Goal: Contribute content: Contribute content

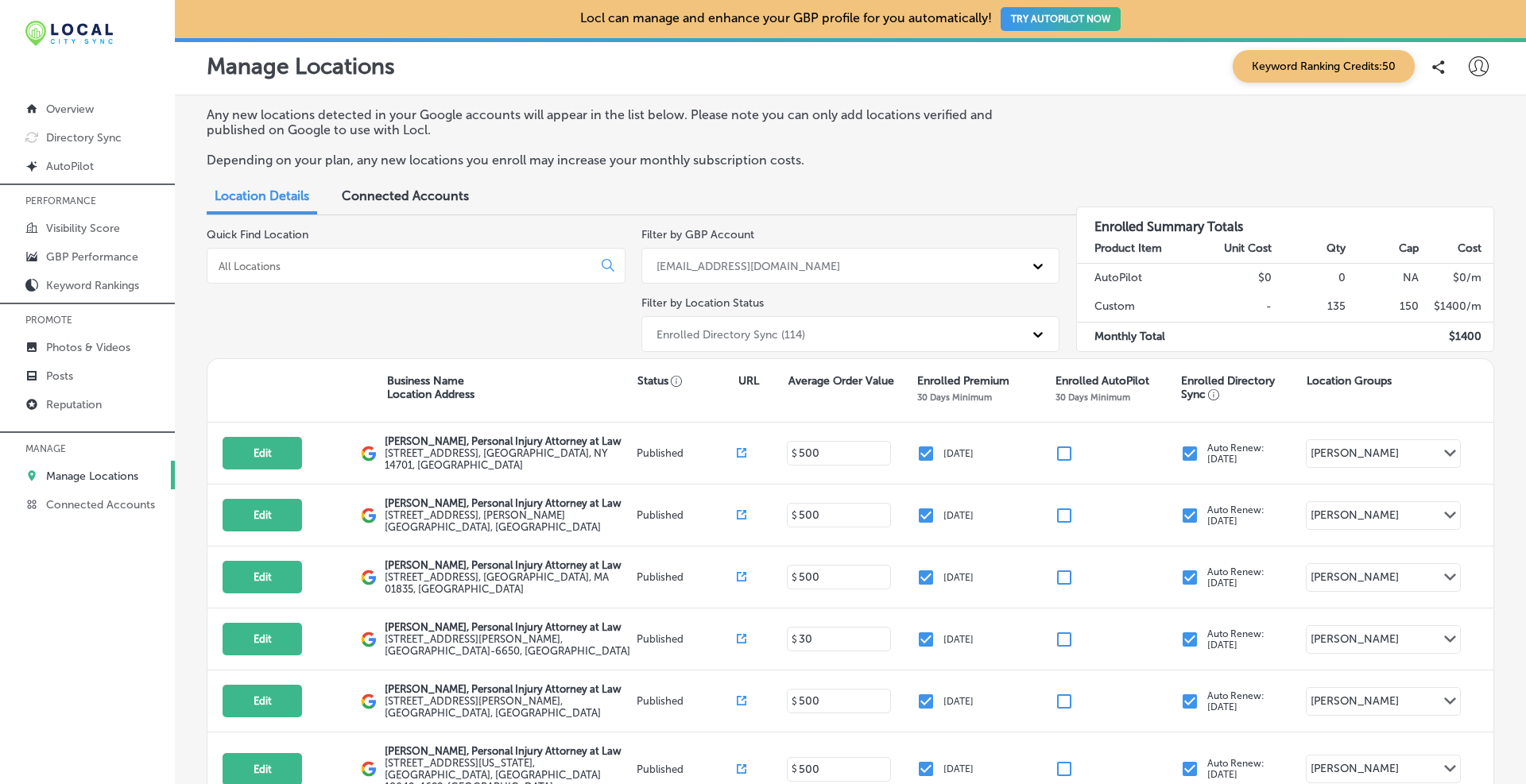
drag, startPoint x: 401, startPoint y: 274, endPoint x: 392, endPoint y: 261, distance: 15.8
click at [400, 273] on div at bounding box center [416, 266] width 419 height 36
click at [392, 261] on input at bounding box center [403, 266] width 372 height 14
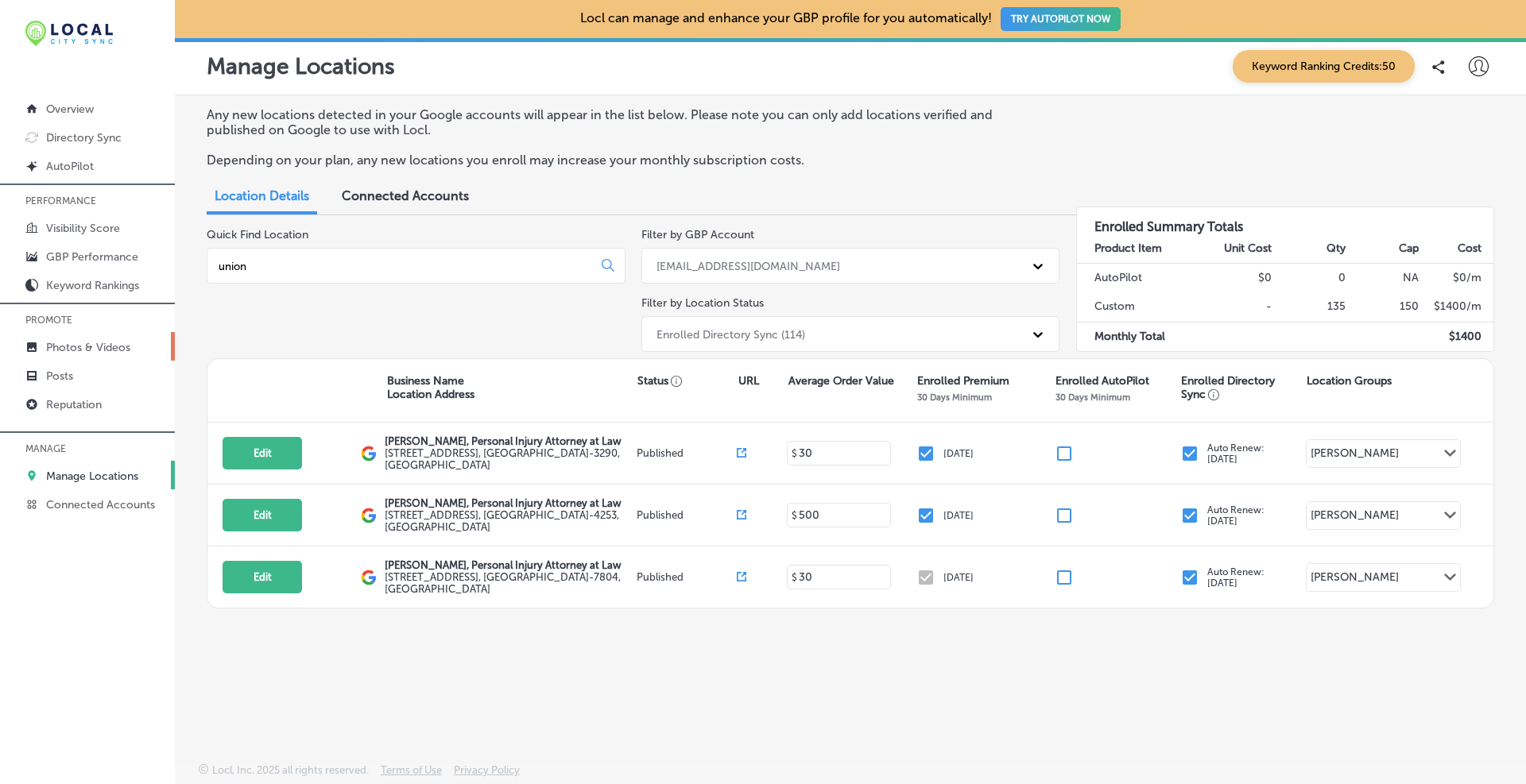
type input "union"
click at [75, 344] on p "Photos & Videos" at bounding box center [88, 347] width 85 height 13
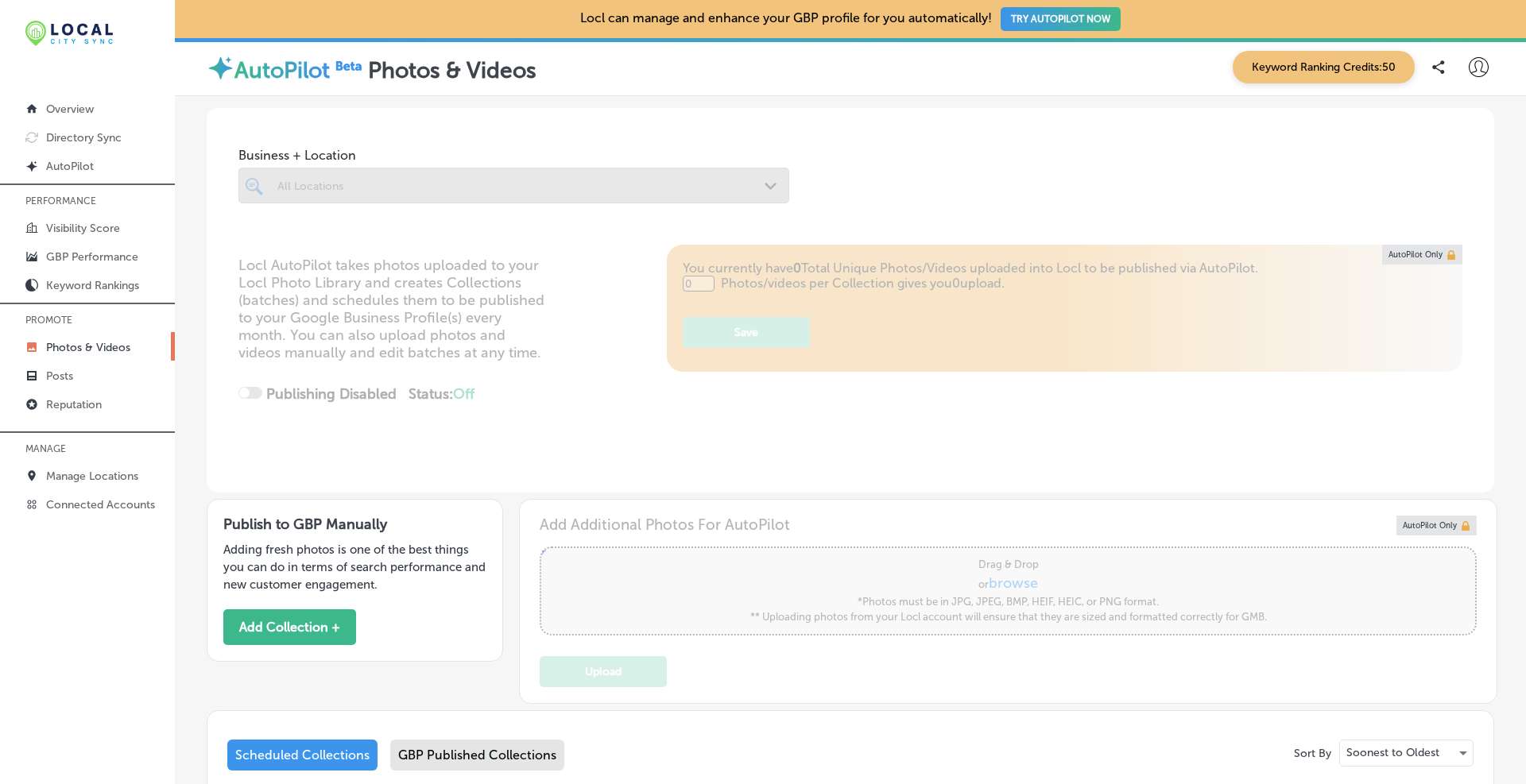
type input "5"
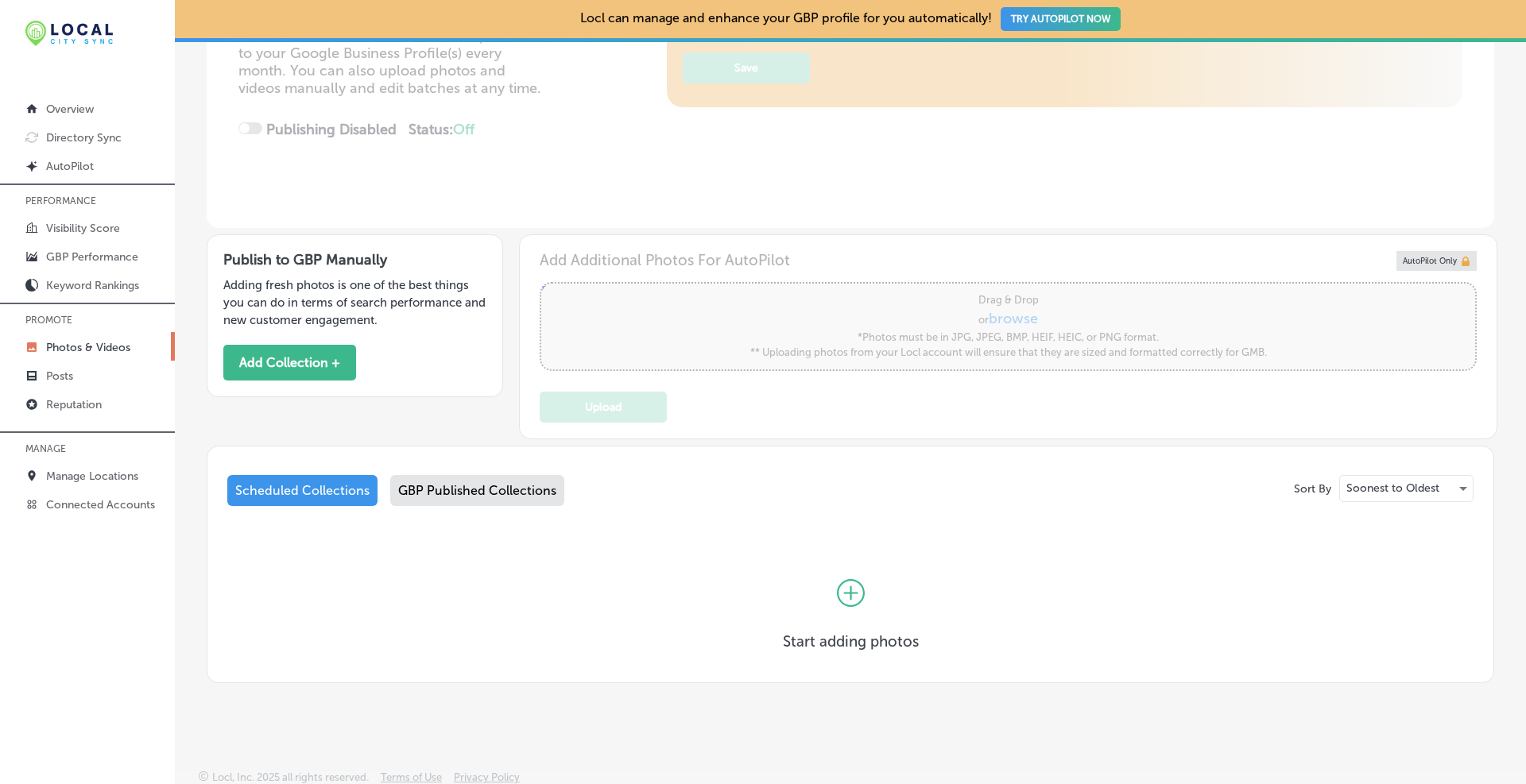
scroll to position [271, 0]
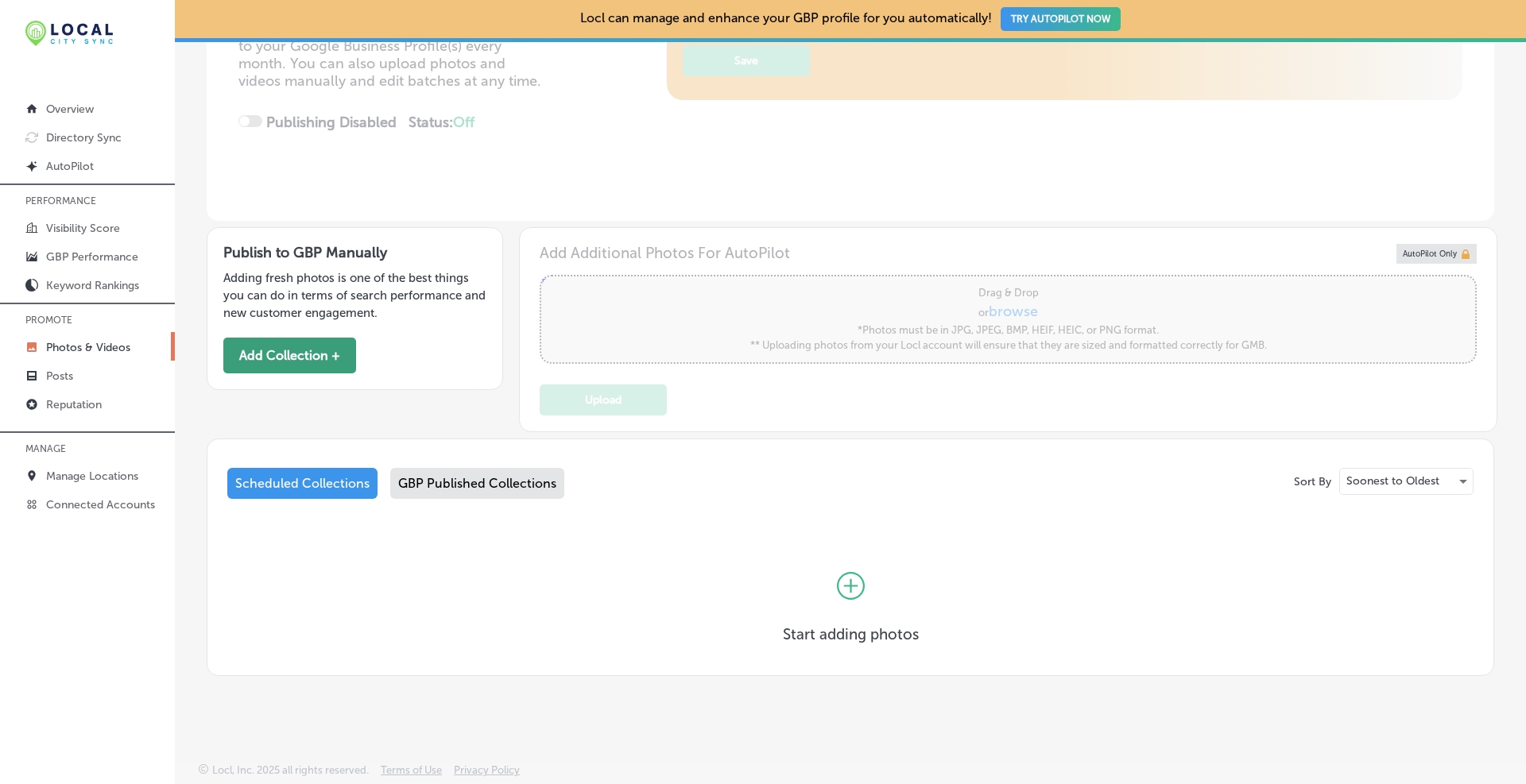
click at [329, 354] on button "Add Collection +" at bounding box center [290, 356] width 133 height 36
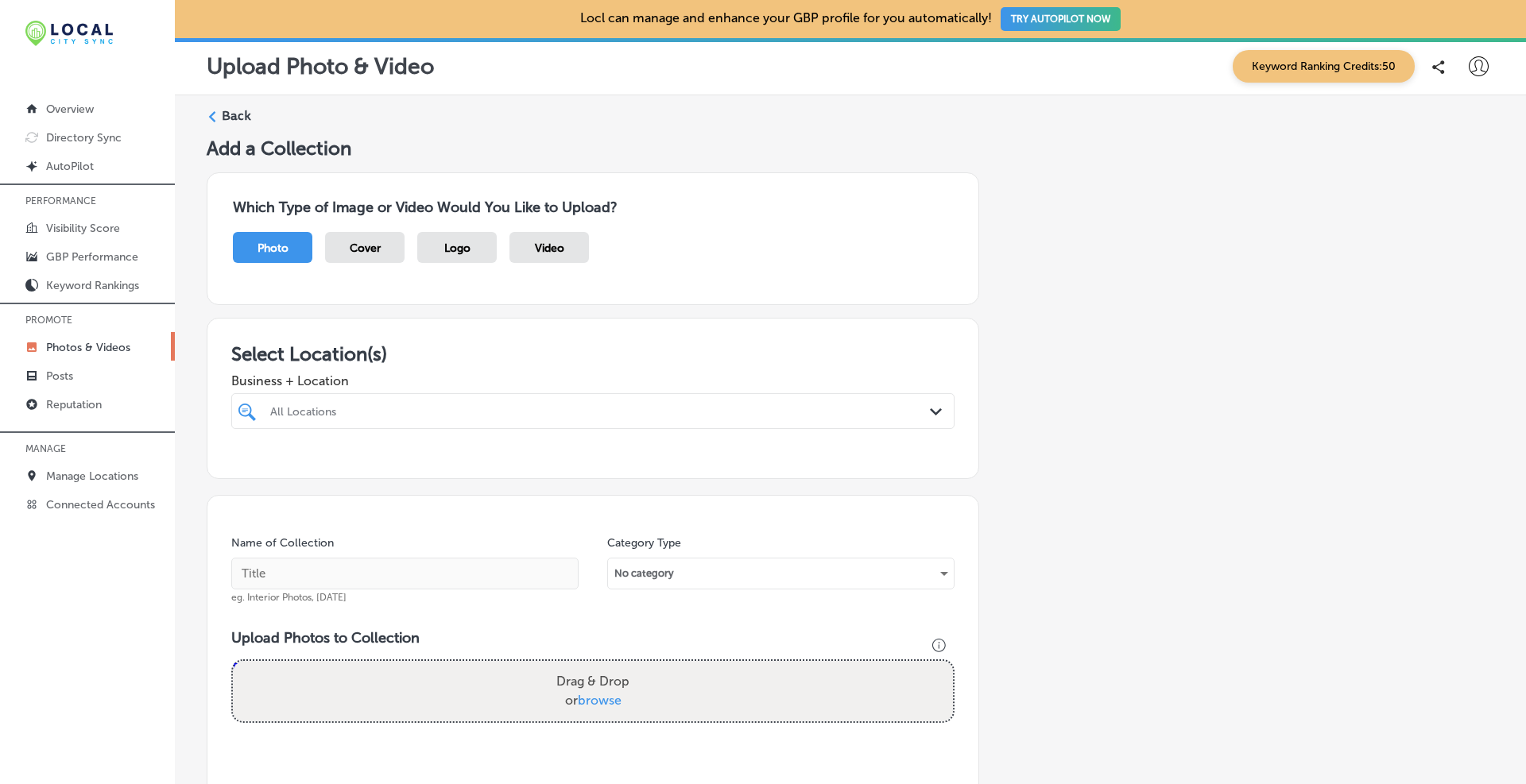
click at [345, 412] on div "All Locations" at bounding box center [601, 411] width 661 height 13
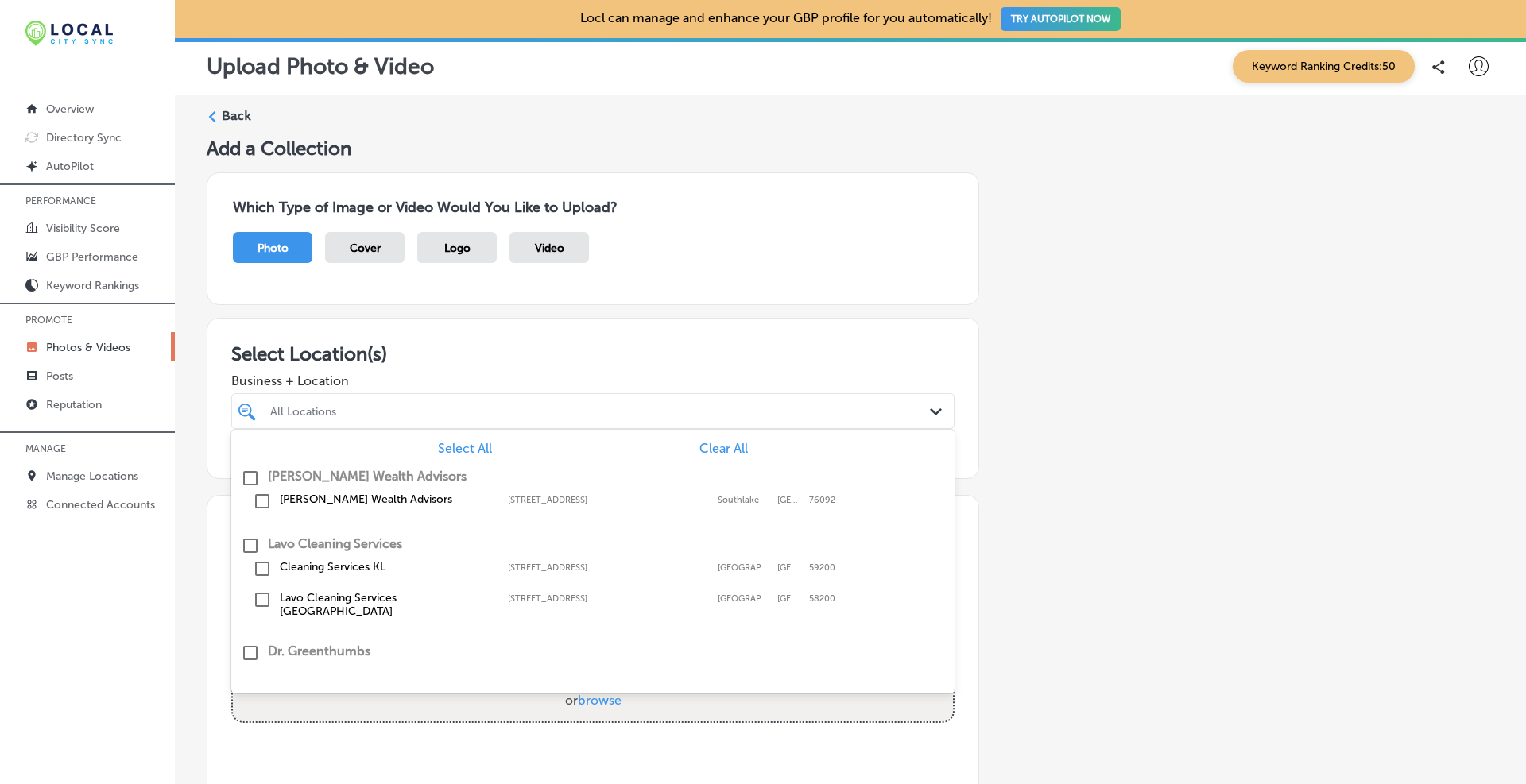
click at [729, 446] on span "Clear All" at bounding box center [724, 449] width 48 height 15
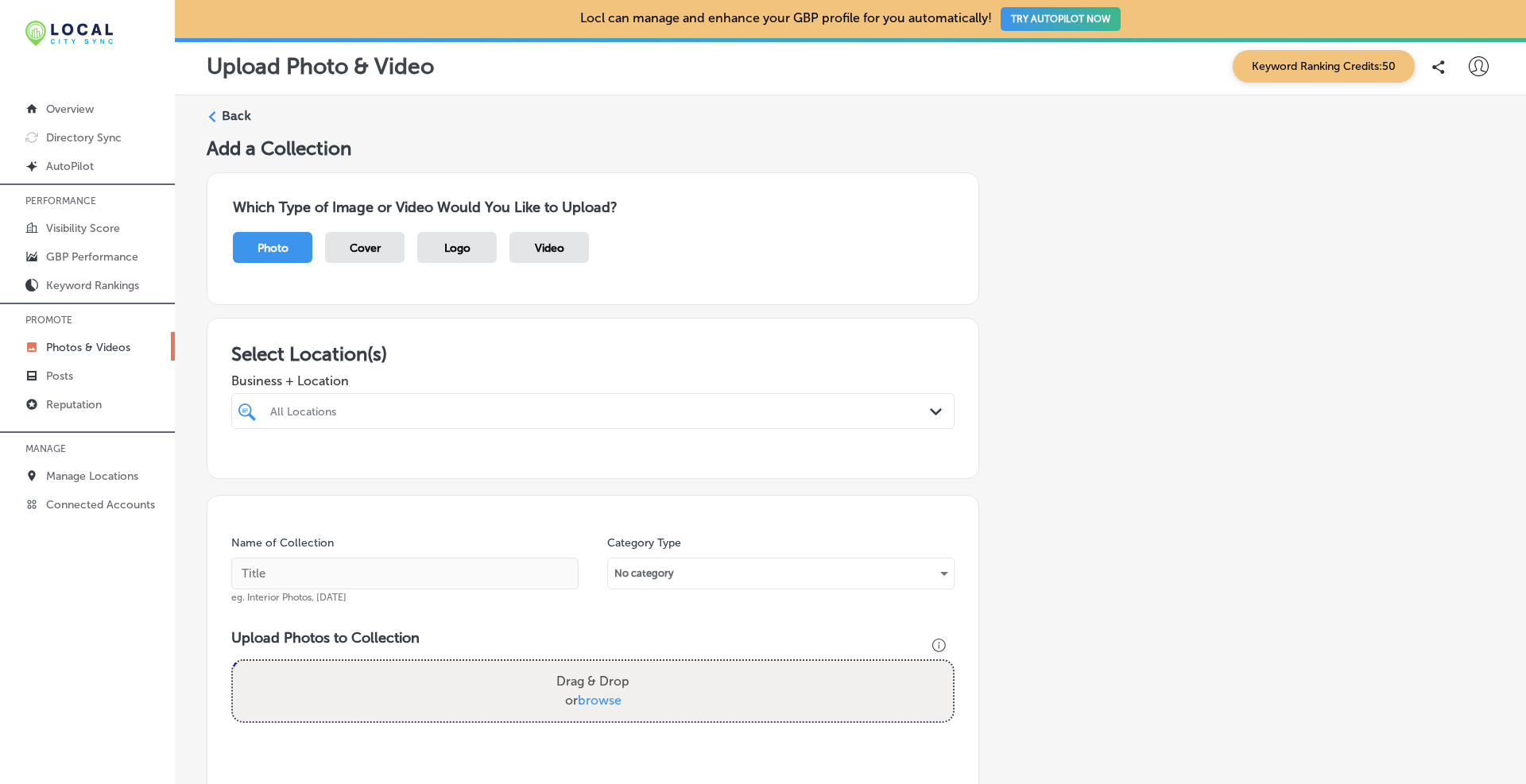
click at [627, 414] on div "All Locations" at bounding box center [601, 411] width 661 height 13
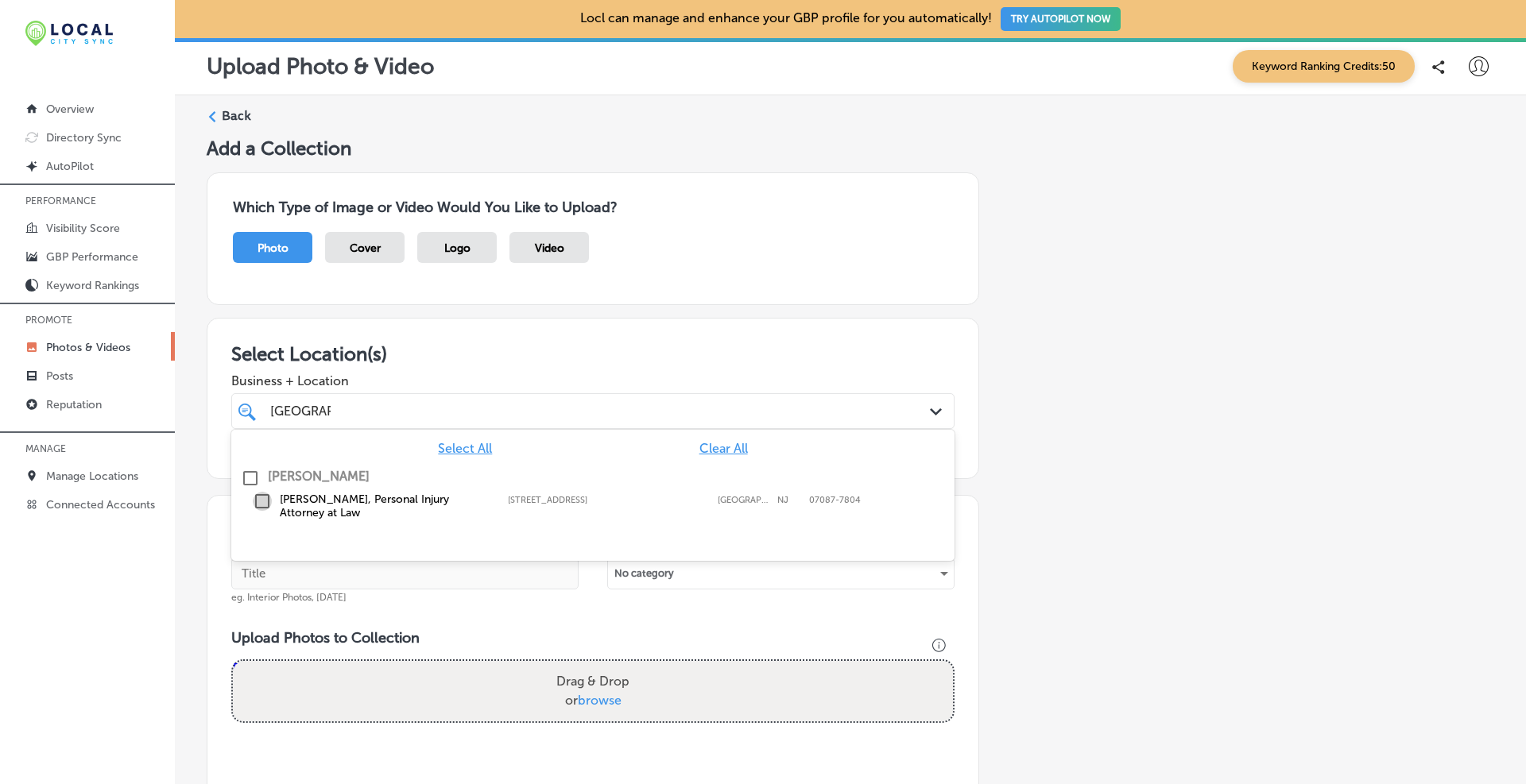
click at [260, 495] on input "checkbox" at bounding box center [262, 501] width 19 height 19
type input "[GEOGRAPHIC_DATA]"
click at [1110, 392] on div "Add a Collection Which Type of Image or Video Would You Like to Upload? Photo C…" at bounding box center [851, 581] width 1288 height 888
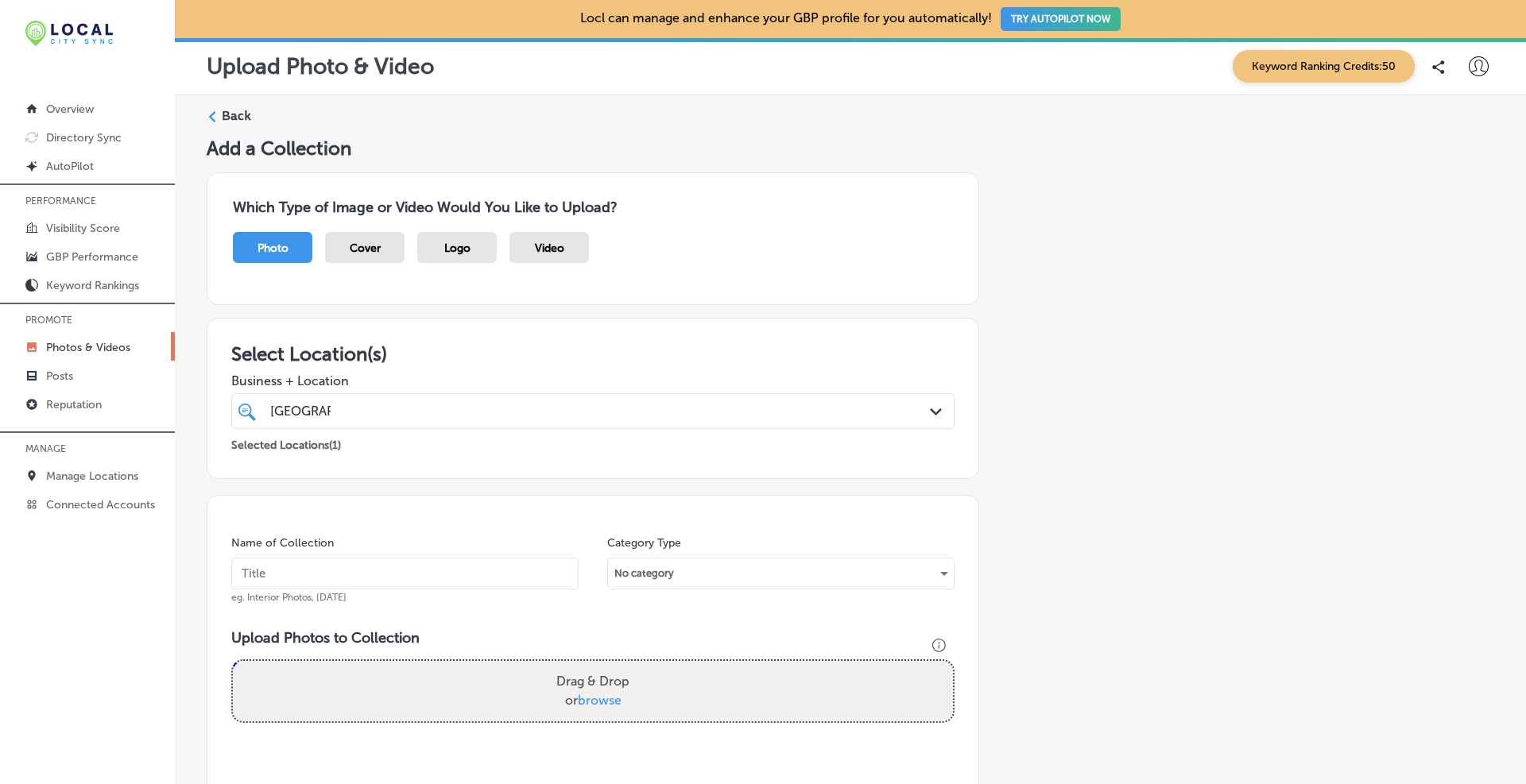
click at [382, 564] on input "text" at bounding box center [405, 573] width 348 height 31
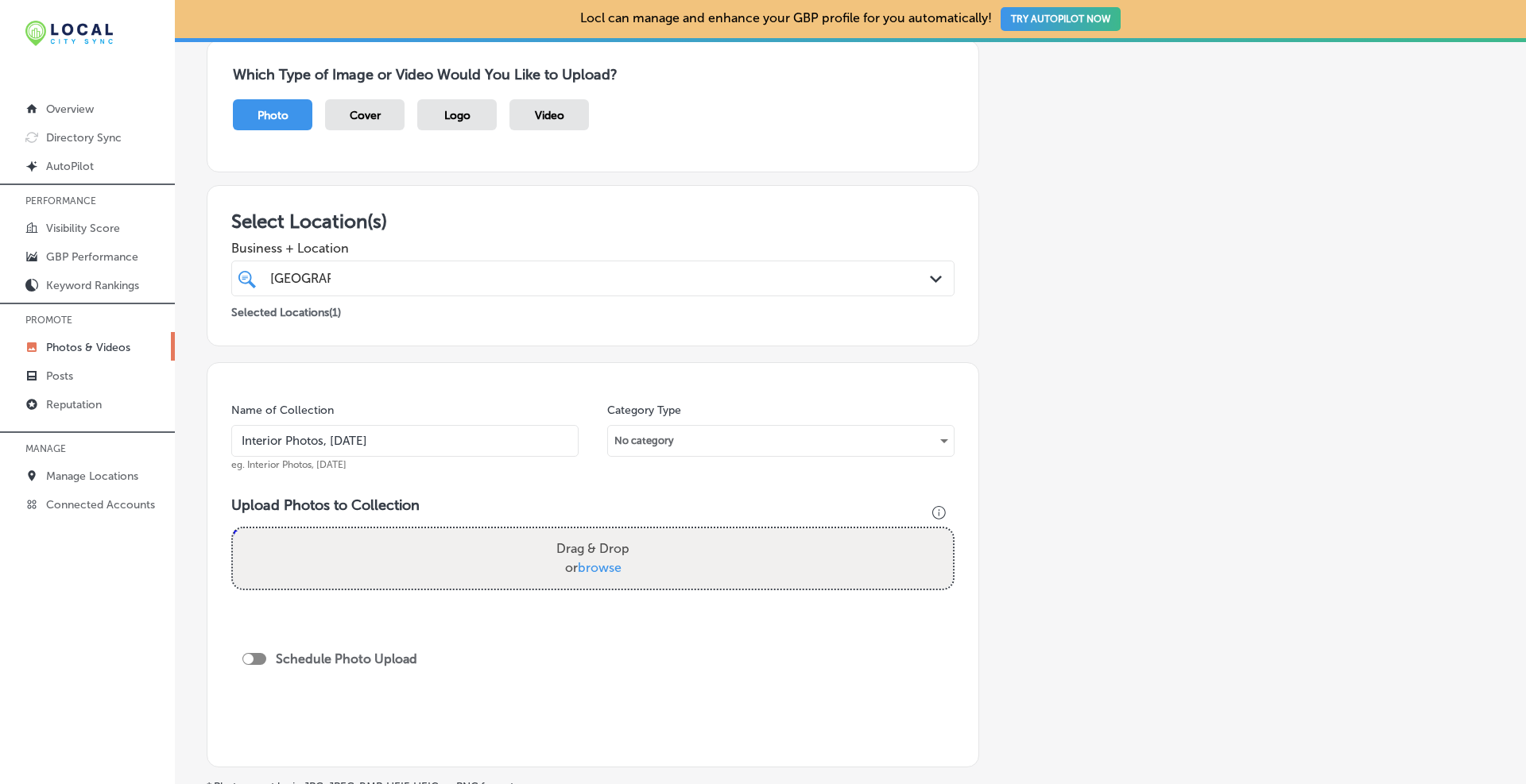
type input "Interior Photos, [DATE]"
click at [640, 439] on div "No category" at bounding box center [781, 440] width 346 height 26
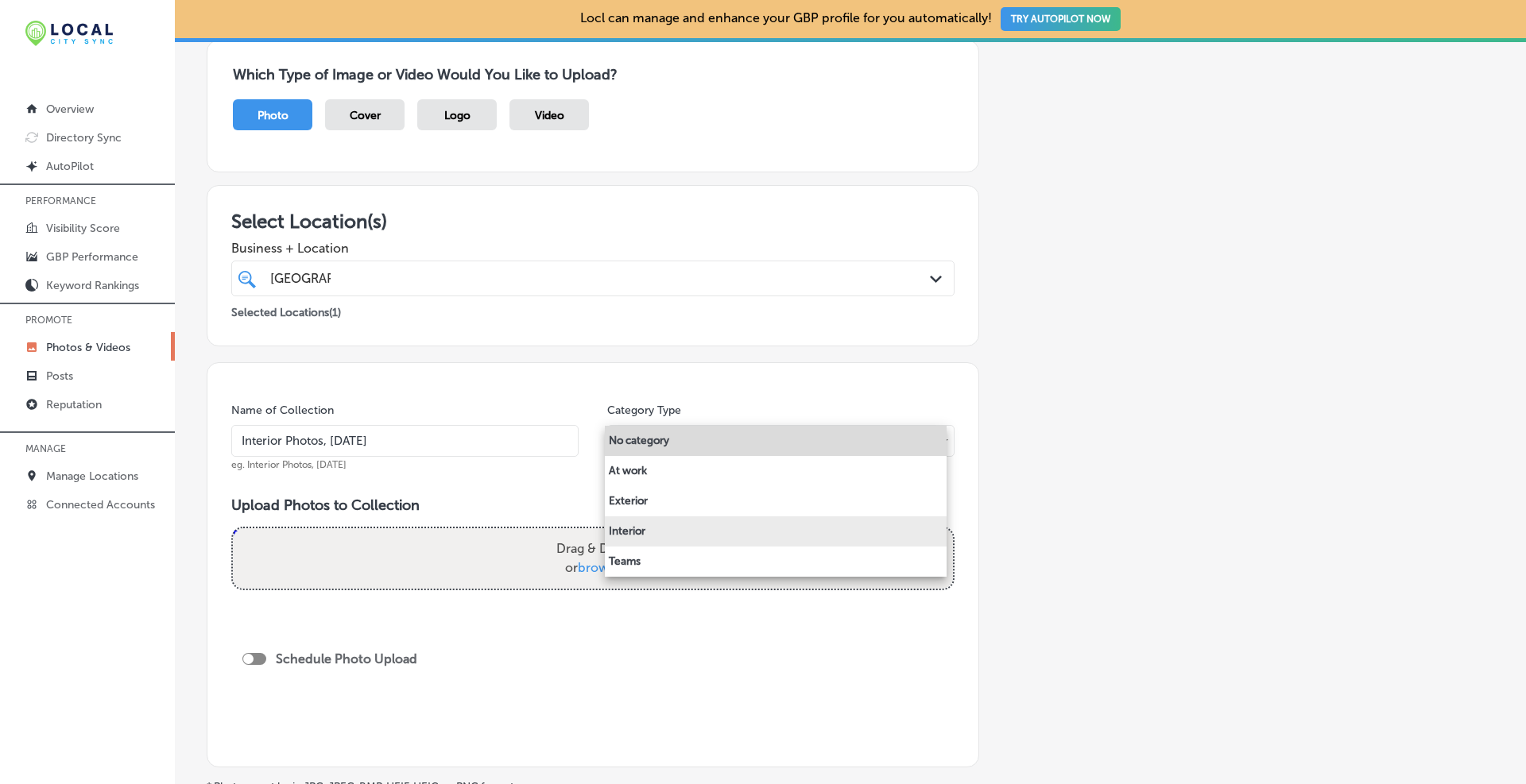
click at [647, 525] on li "Interior" at bounding box center [776, 532] width 342 height 30
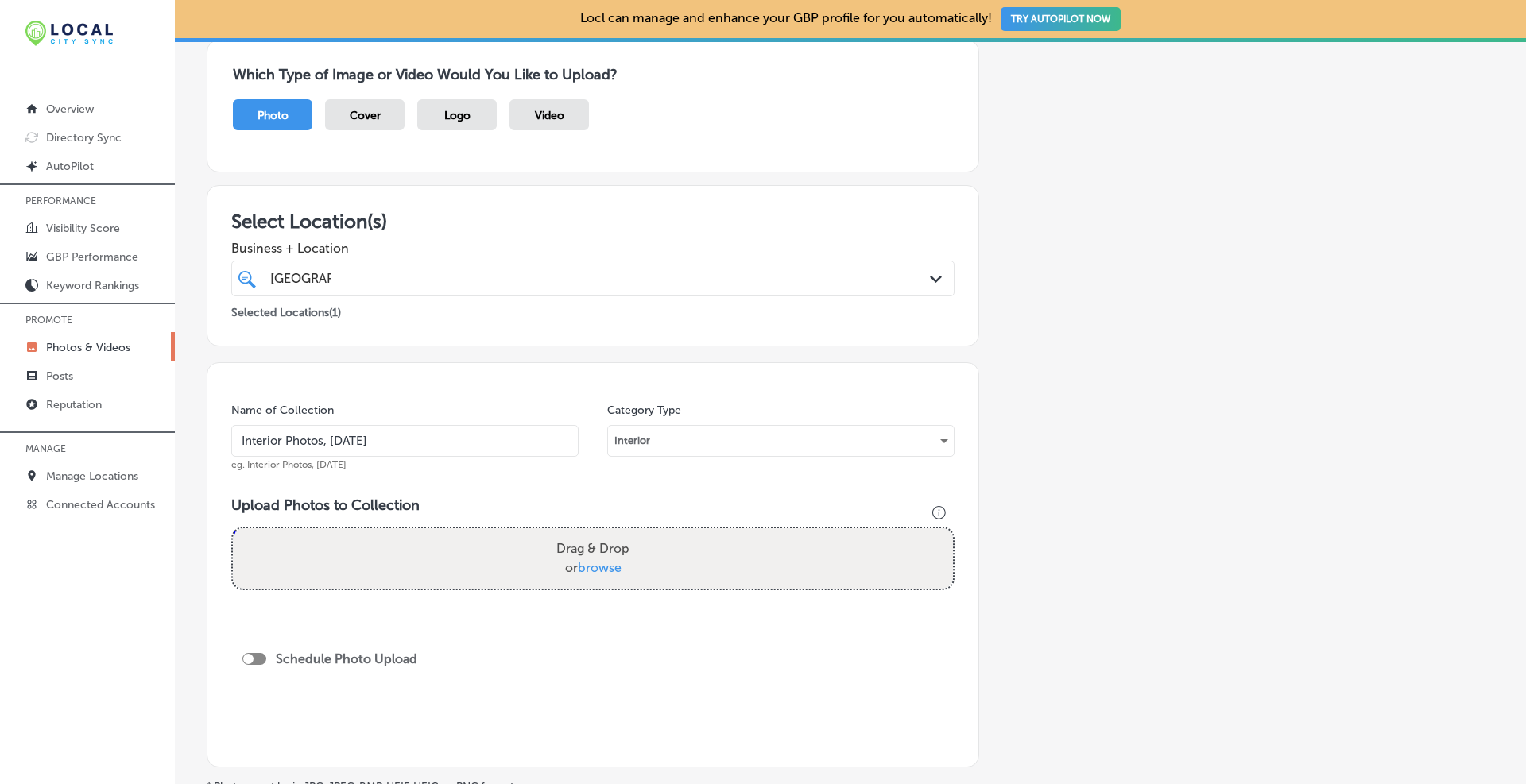
click at [594, 570] on span "browse" at bounding box center [599, 568] width 44 height 15
click at [594, 533] on input "Drag & Drop or browse" at bounding box center [593, 531] width 720 height 5
type input "C:\fakepath\personal-injury-lawyer-union-city-[GEOGRAPHIC_DATA]-[PERSON_NAME]-j…"
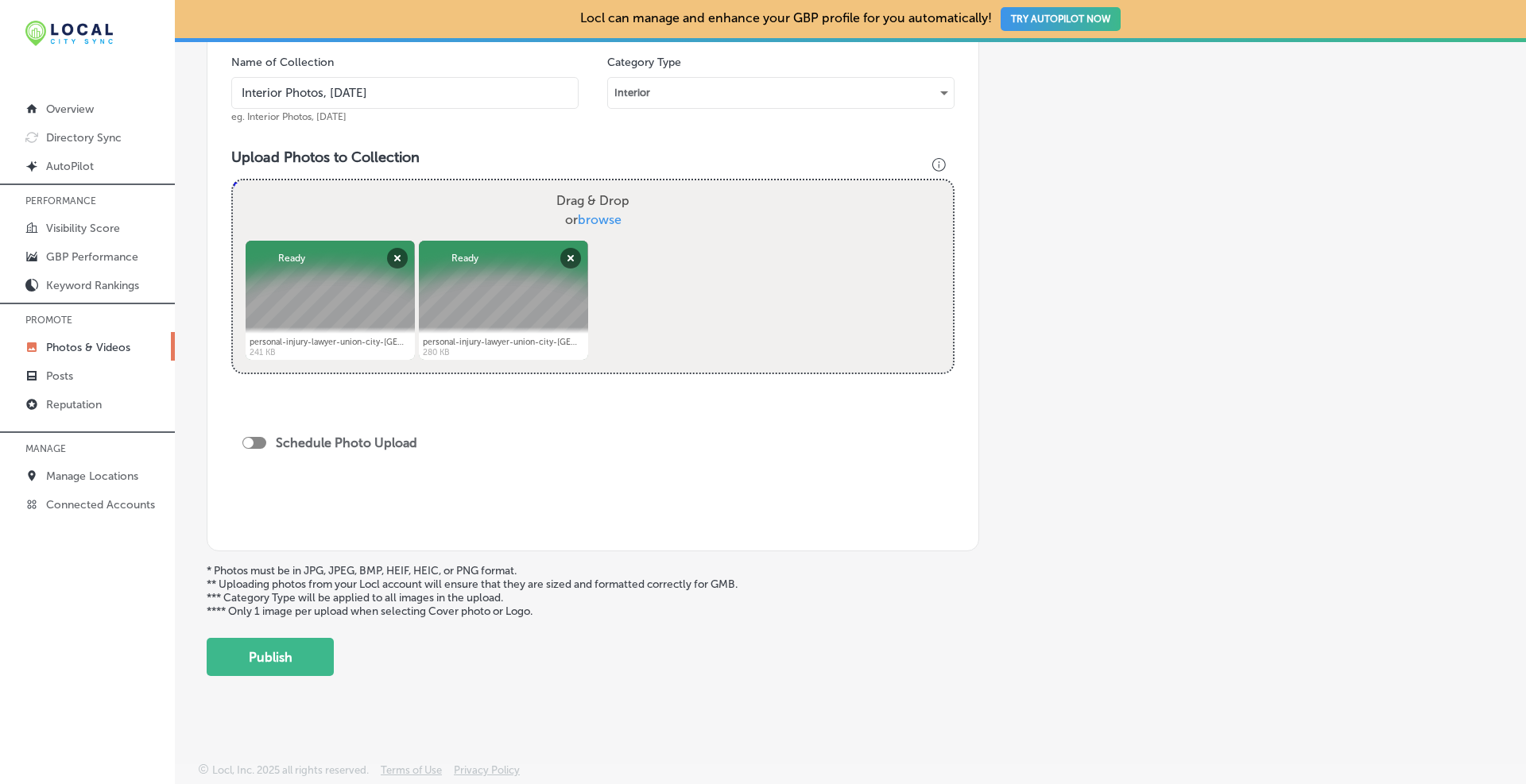
scroll to position [84, 0]
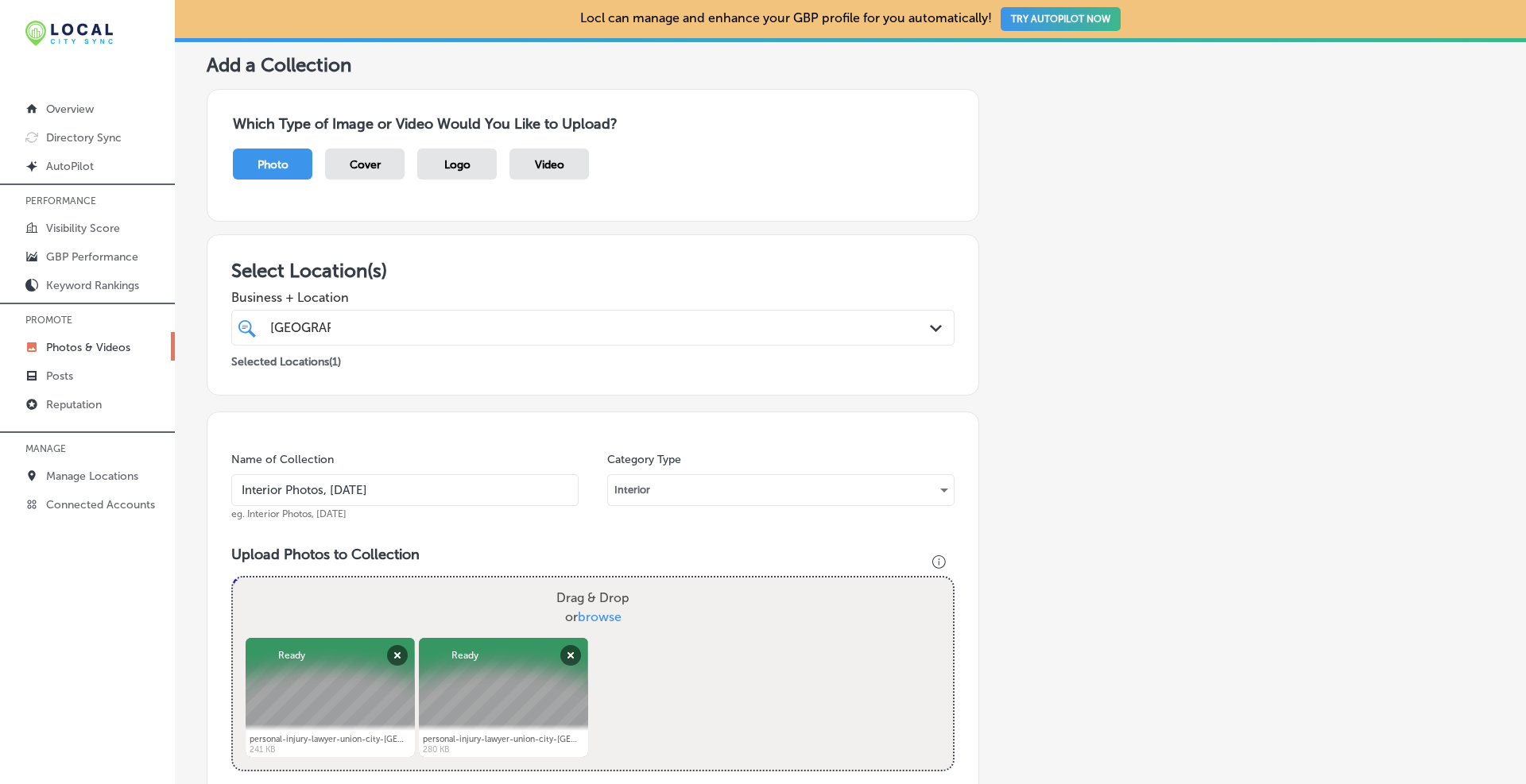
click at [314, 327] on input "[GEOGRAPHIC_DATA]" at bounding box center [301, 327] width 61 height 15
click at [1048, 376] on div "Add a Collection Which Type of Image or Video Would You Like to Upload? Photo C…" at bounding box center [851, 563] width 1288 height 1020
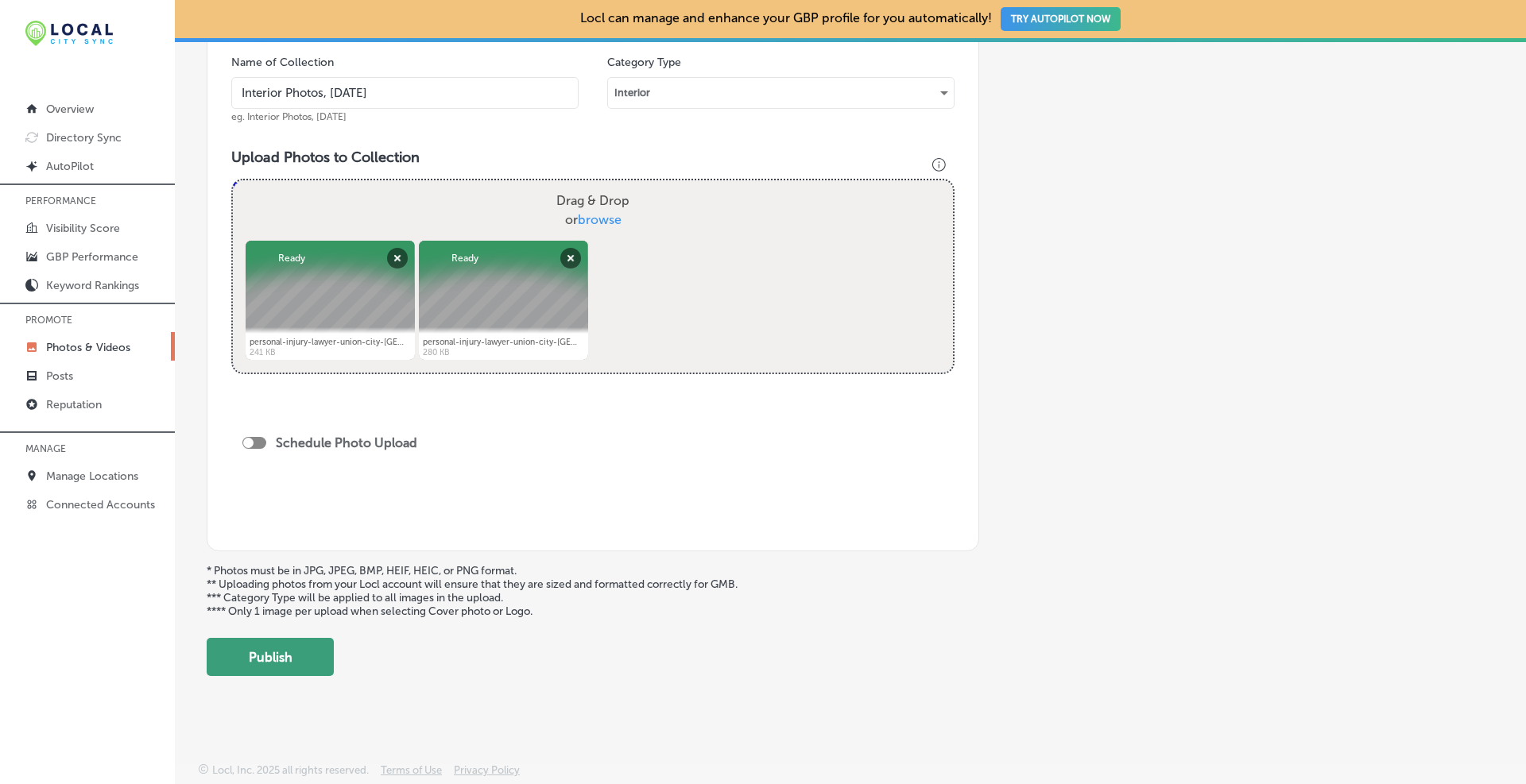
click at [283, 658] on button "Publish" at bounding box center [271, 657] width 127 height 38
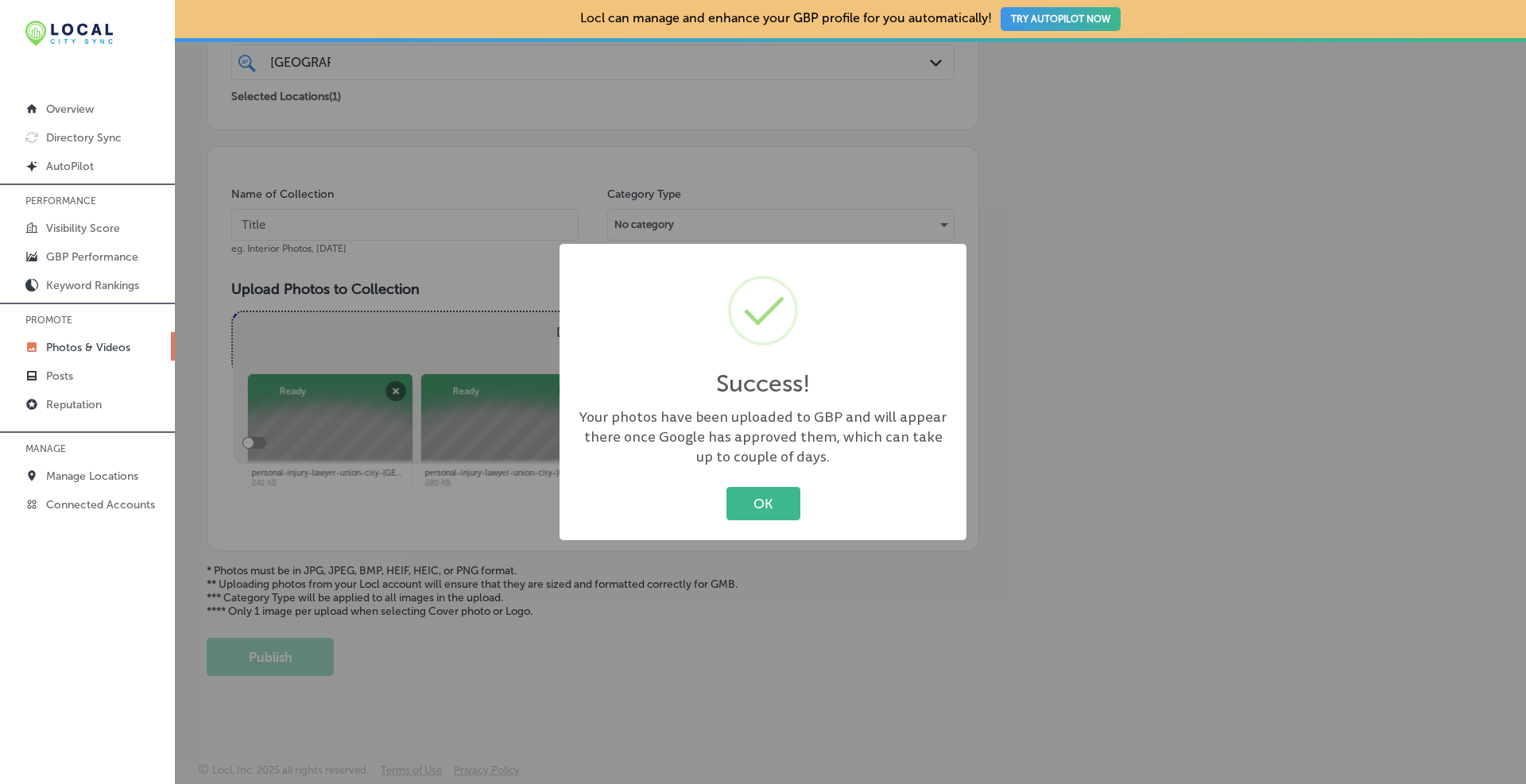
scroll to position [348, 0]
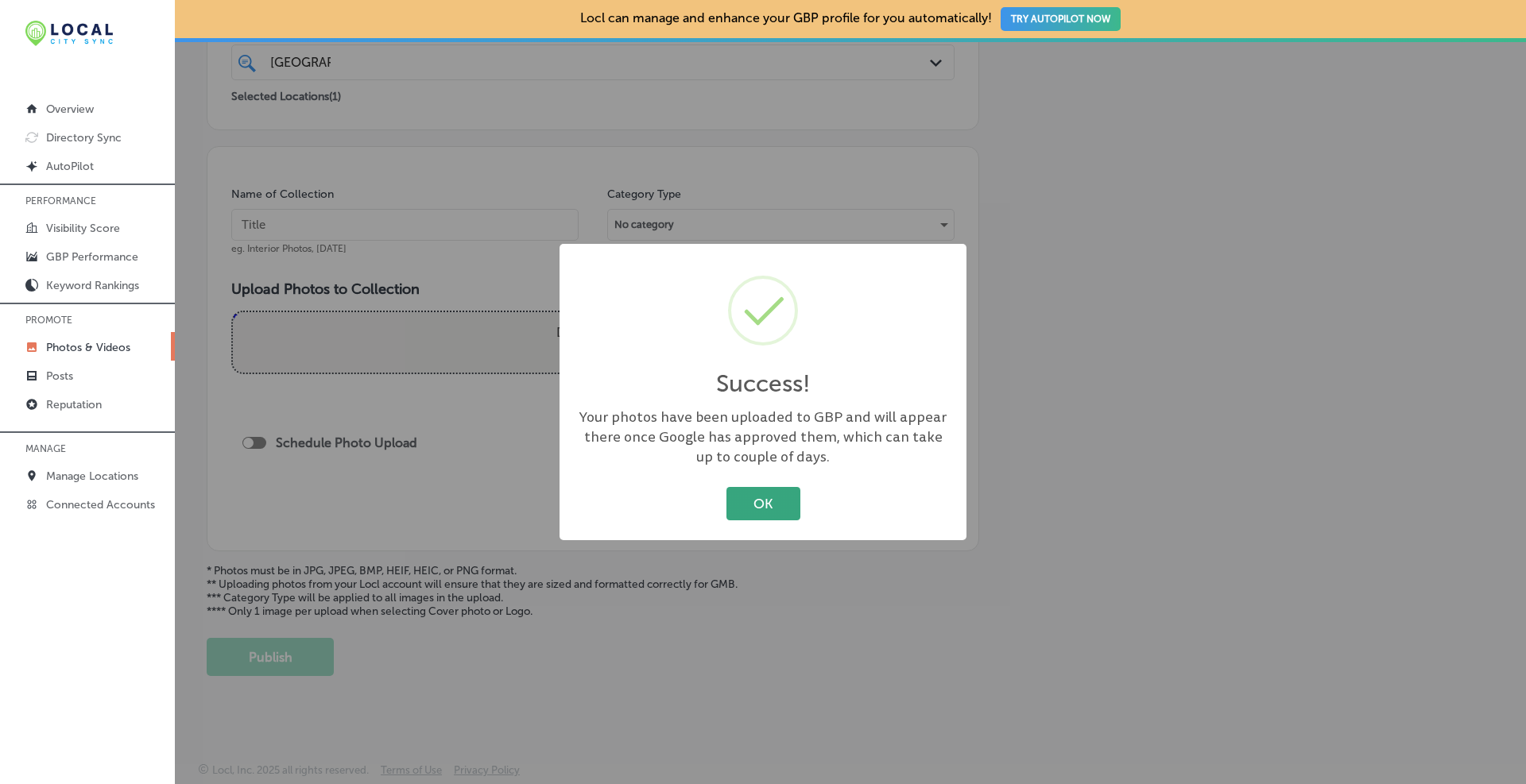
click at [778, 503] on button "OK" at bounding box center [763, 503] width 74 height 32
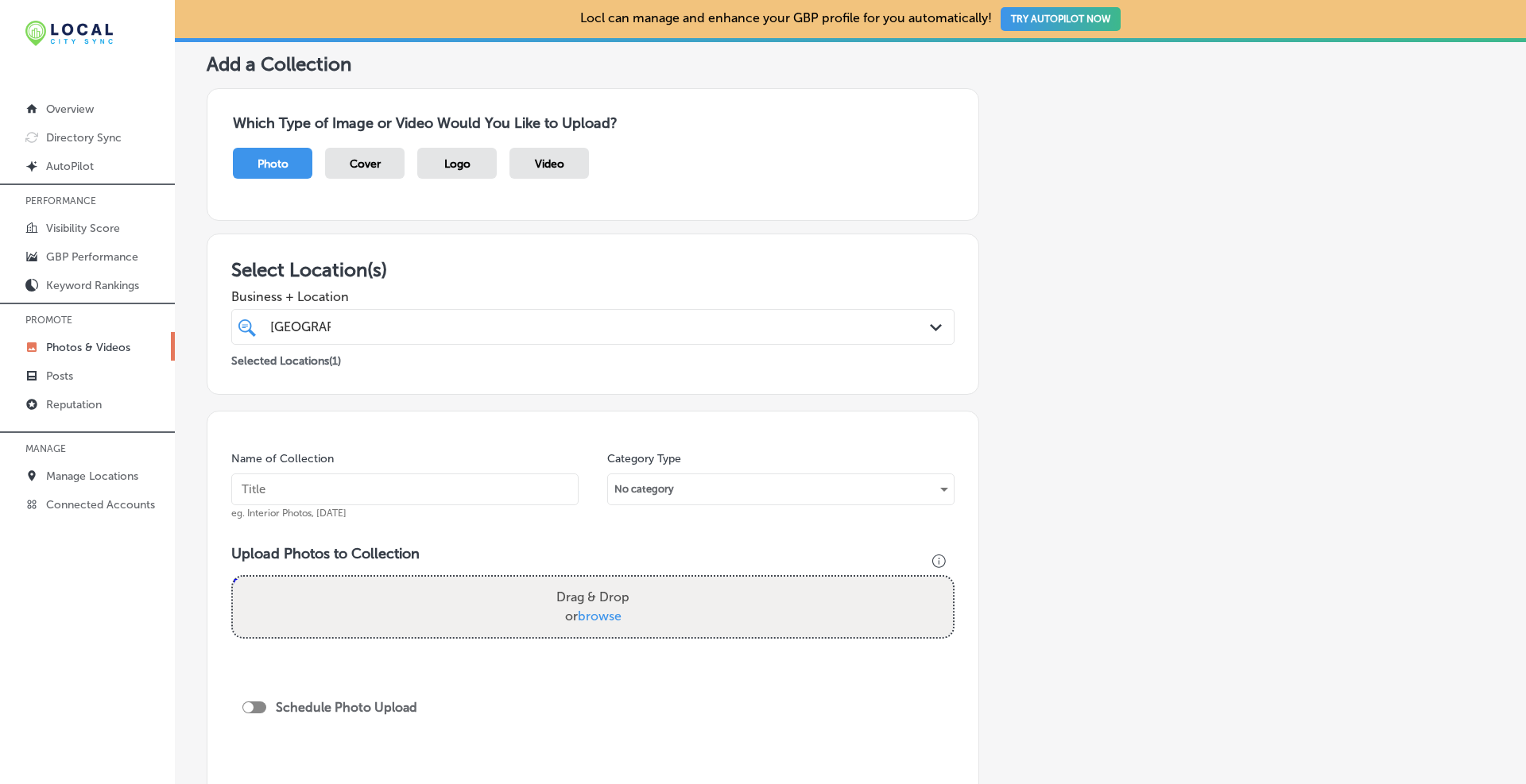
scroll to position [0, 0]
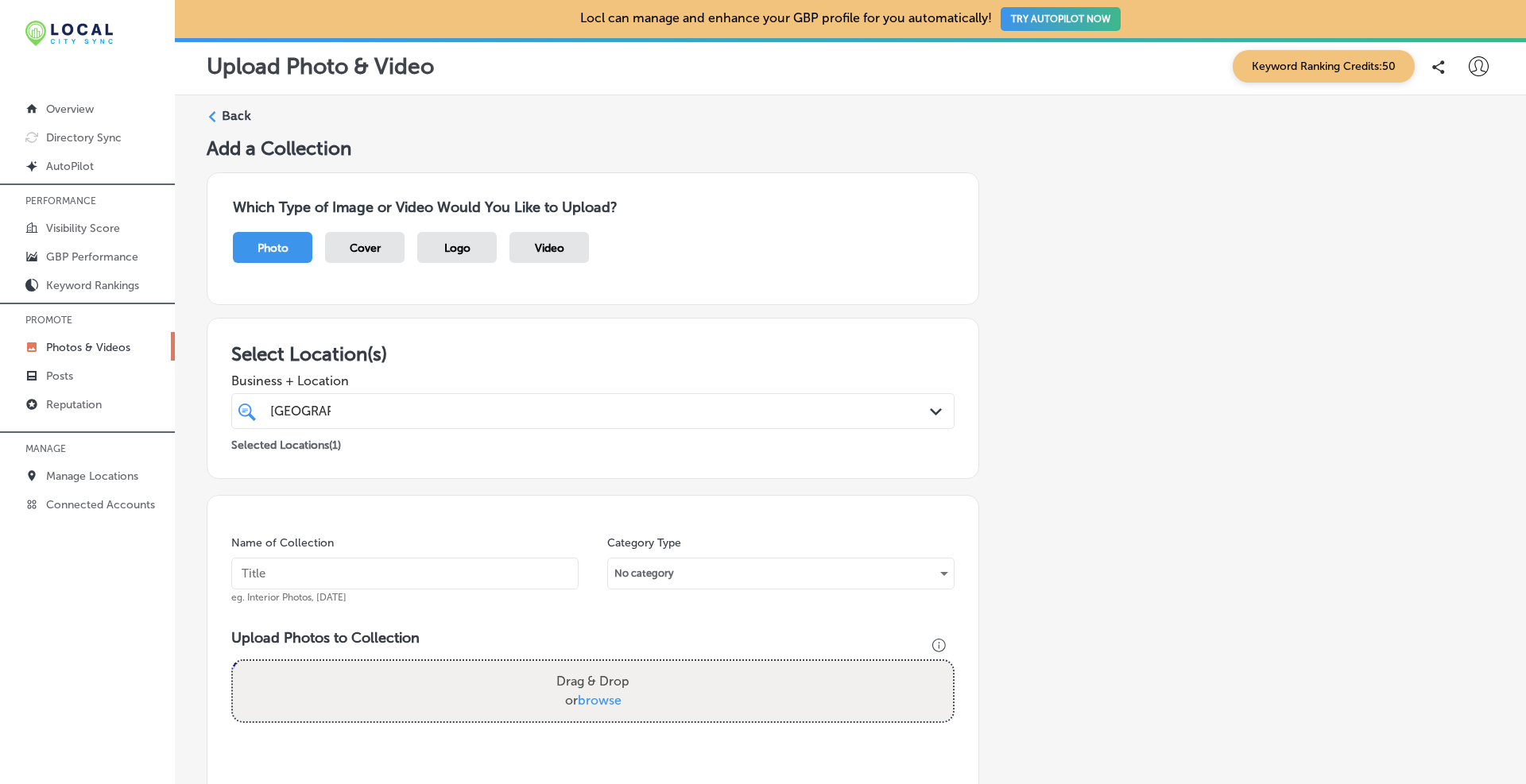
click at [211, 117] on polygon at bounding box center [213, 117] width 8 height 11
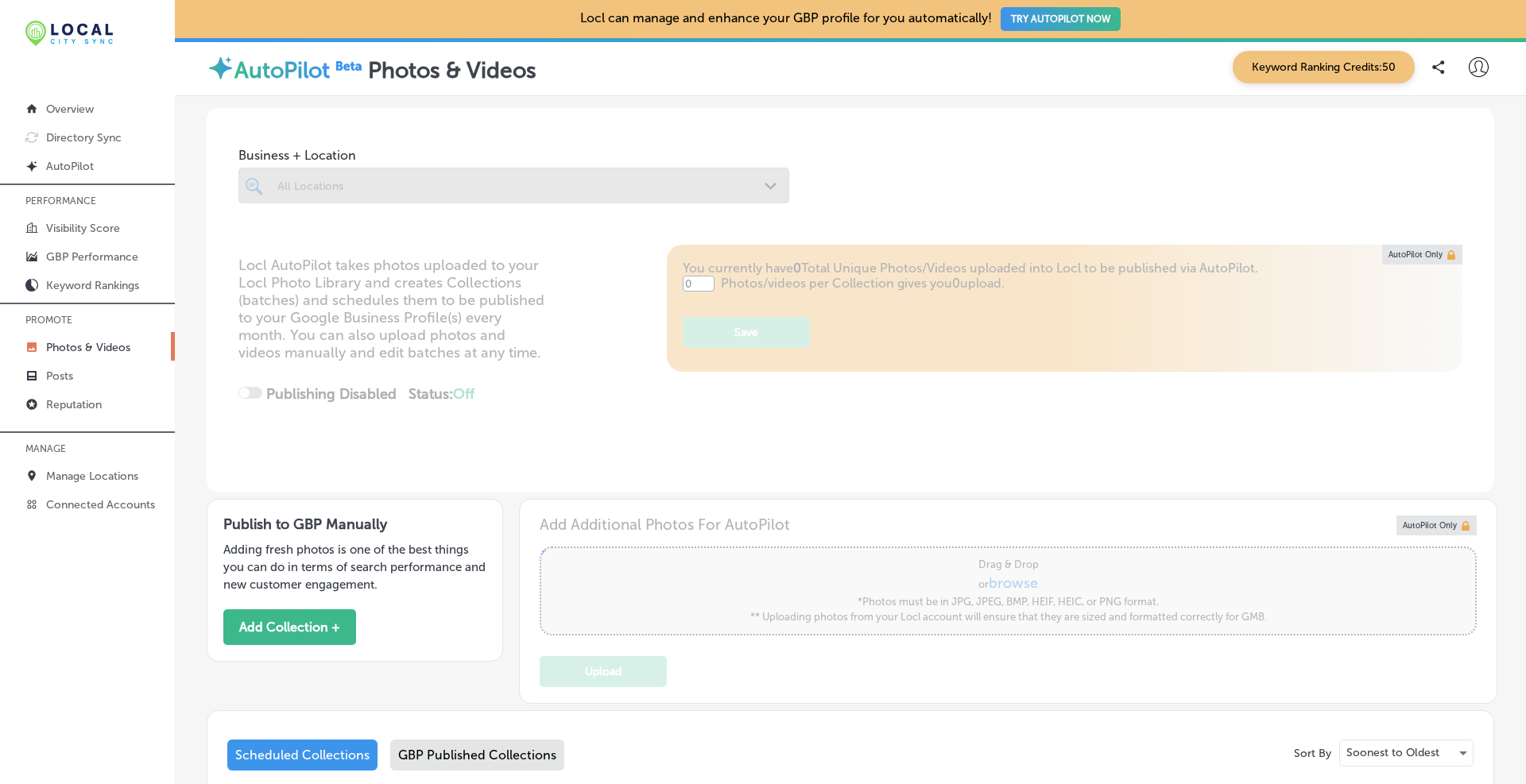
type input "5"
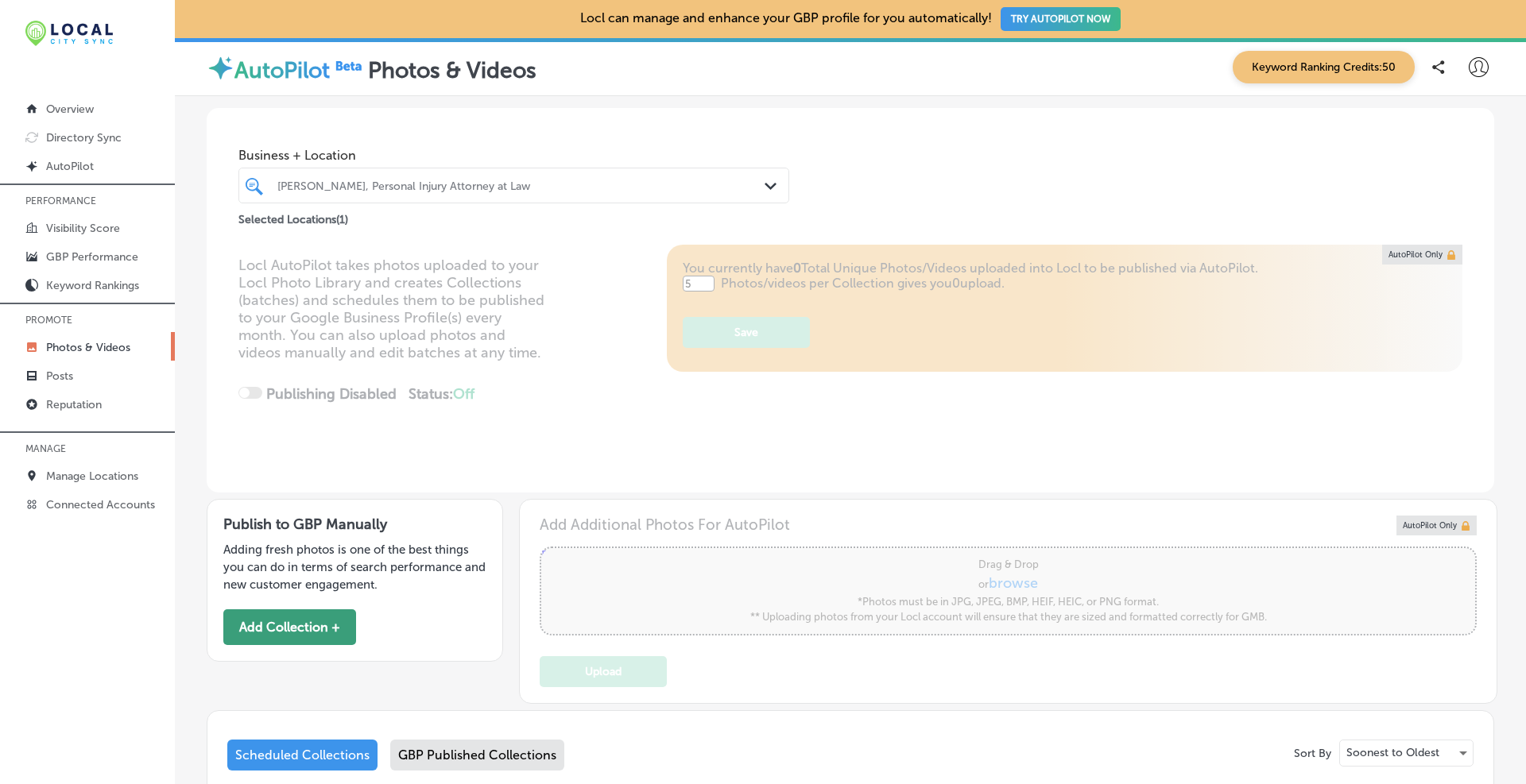
click at [310, 624] on button "Add Collection +" at bounding box center [290, 627] width 133 height 36
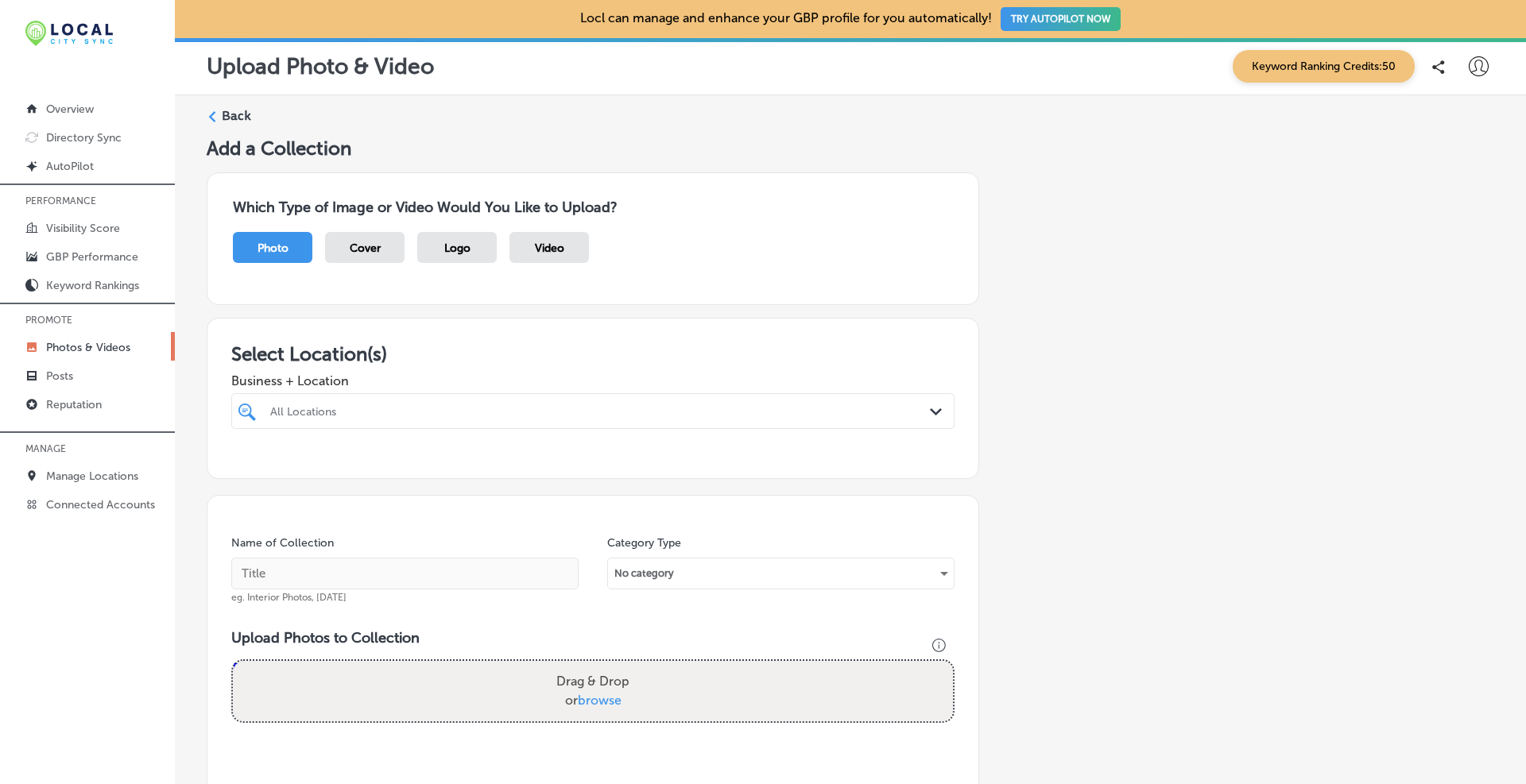
click at [357, 419] on div at bounding box center [560, 411] width 583 height 22
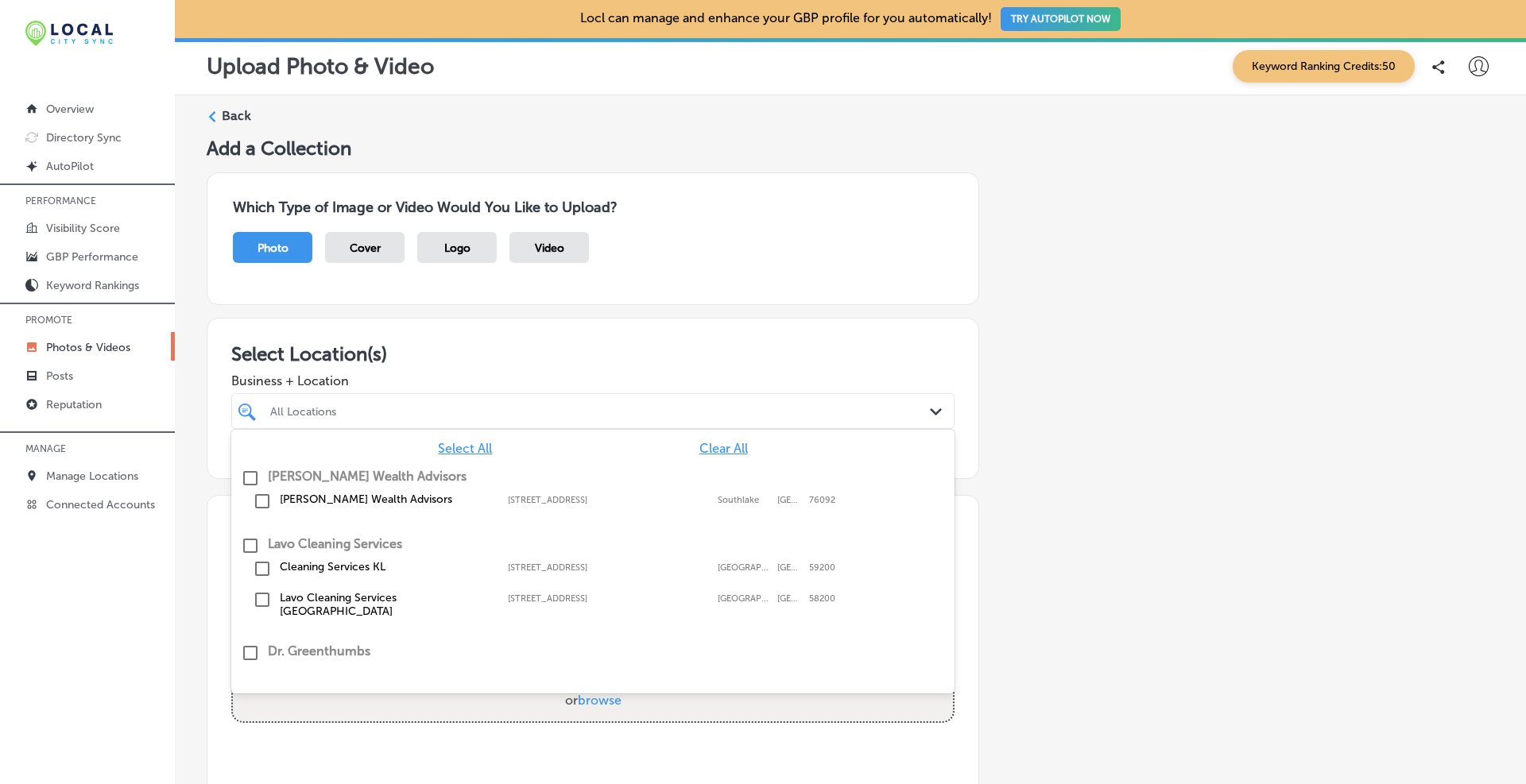
click at [716, 442] on span "Clear All" at bounding box center [724, 449] width 48 height 15
click at [471, 400] on div "All Locations" at bounding box center [593, 411] width 661 height 25
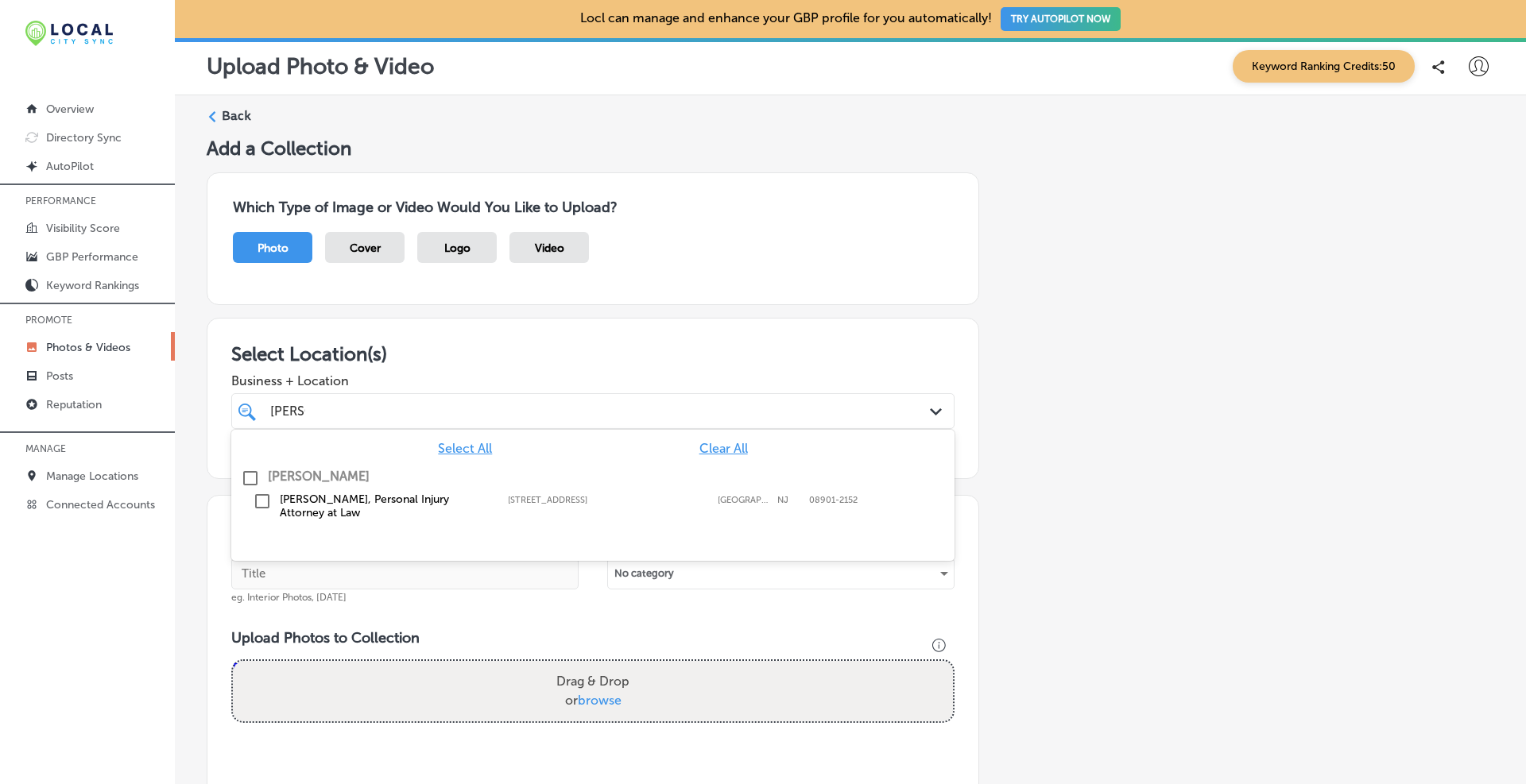
click at [260, 498] on input "checkbox" at bounding box center [262, 501] width 19 height 19
type input "[PERSON_NAME]"
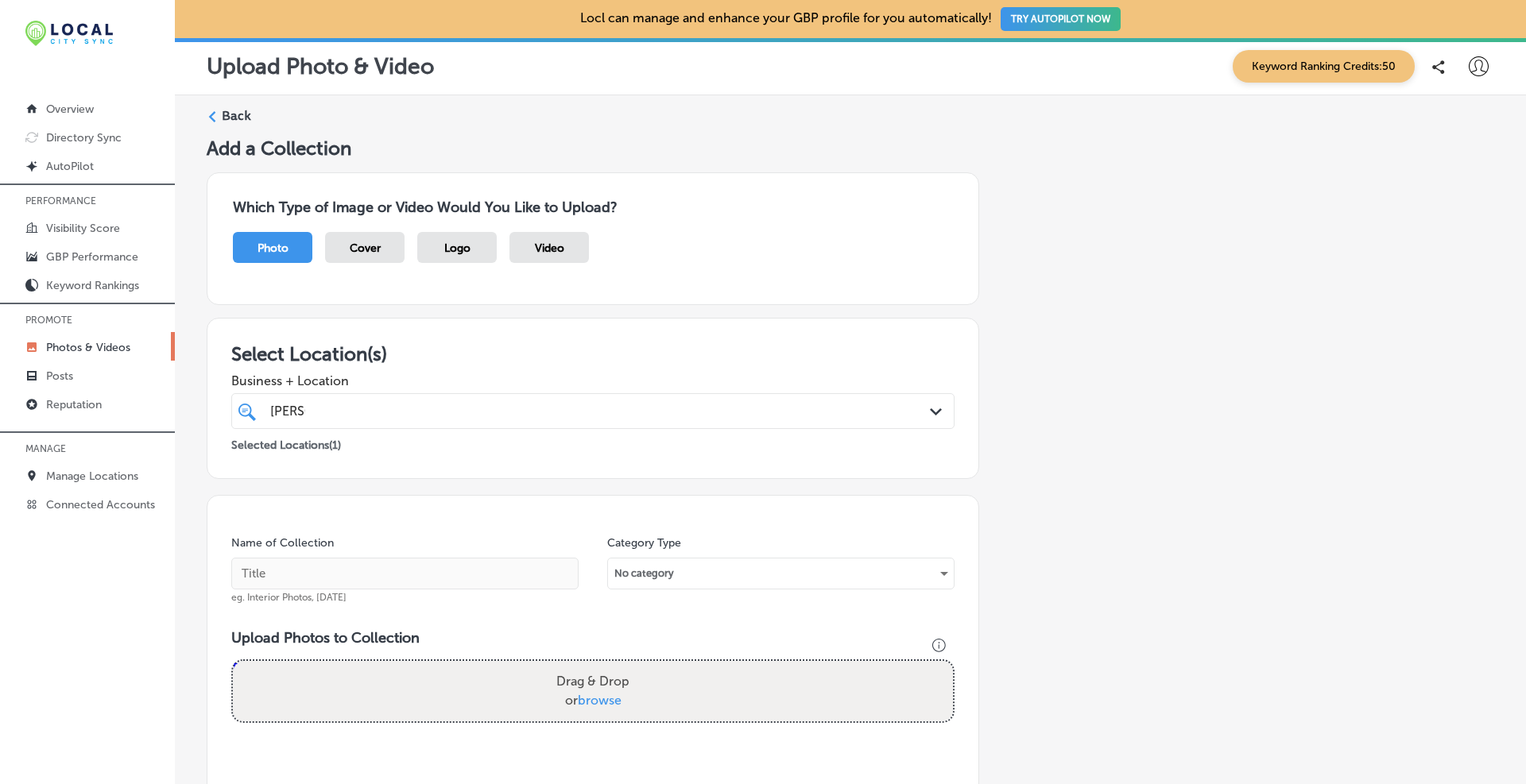
click at [1089, 407] on div "Add a Collection Which Type of Image or Video Would You Like to Upload? Photo C…" at bounding box center [851, 581] width 1288 height 888
click at [419, 571] on input "text" at bounding box center [405, 573] width 348 height 31
type input "Interior Photos, [DATE]"
click at [670, 562] on div "No category" at bounding box center [781, 573] width 346 height 26
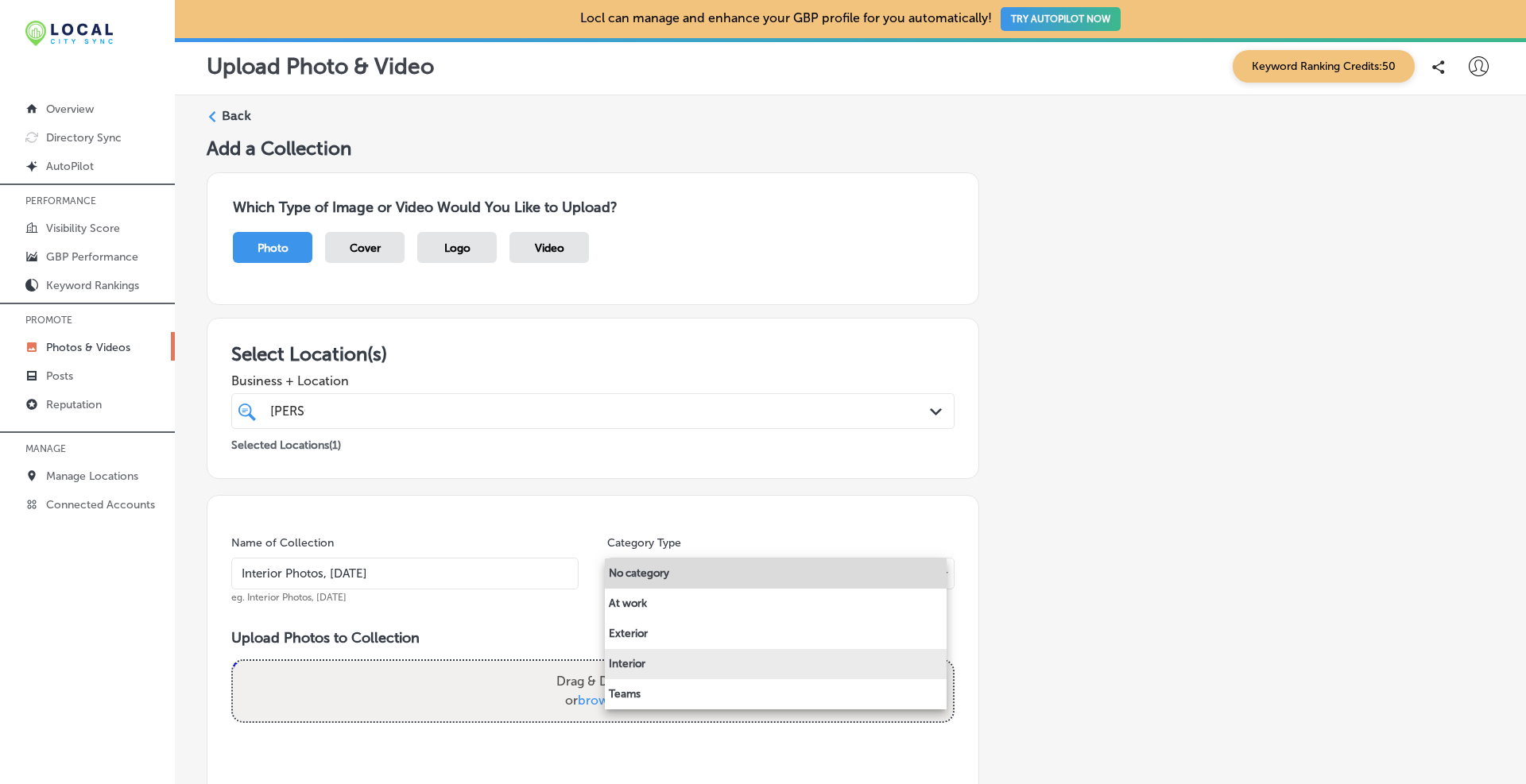
click at [676, 659] on li "Interior" at bounding box center [776, 664] width 342 height 30
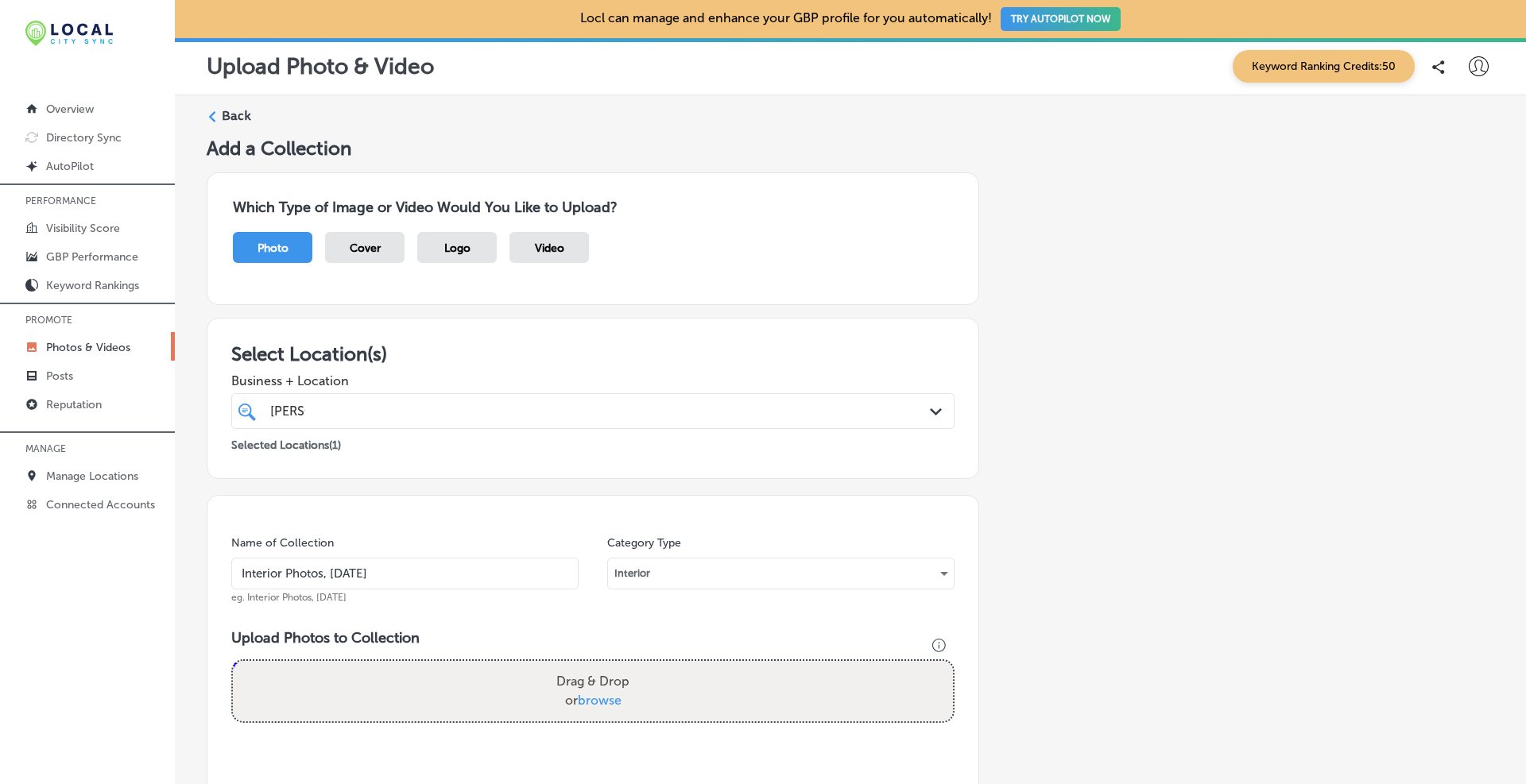
click at [593, 697] on span "browse" at bounding box center [599, 700] width 44 height 15
click at [593, 665] on input "Drag & Drop or browse" at bounding box center [593, 663] width 720 height 5
type input "C:\fakepath\personal-injury-lawyer-new-[GEOGRAPHIC_DATA]-[GEOGRAPHIC_DATA]-[PER…"
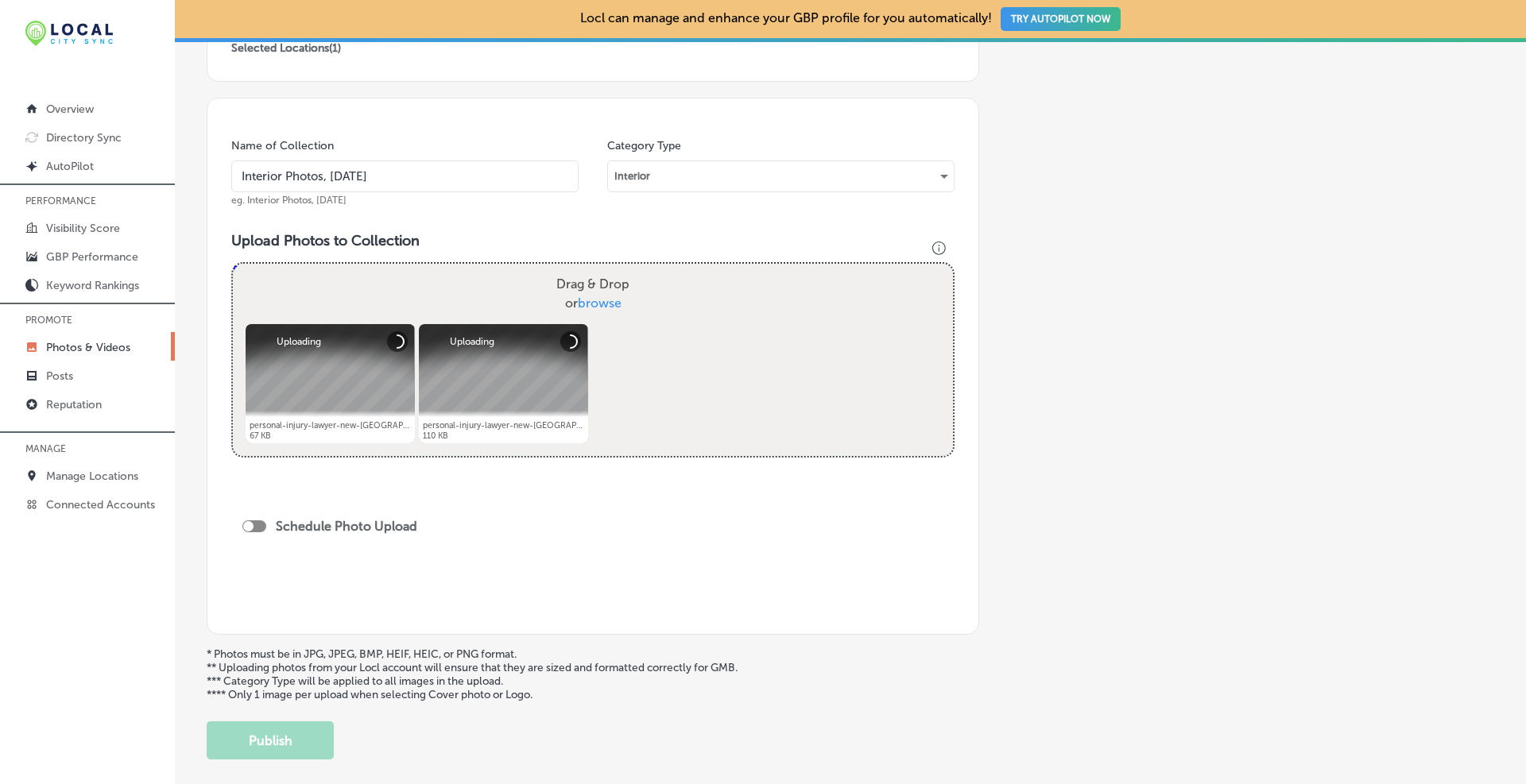
scroll to position [480, 0]
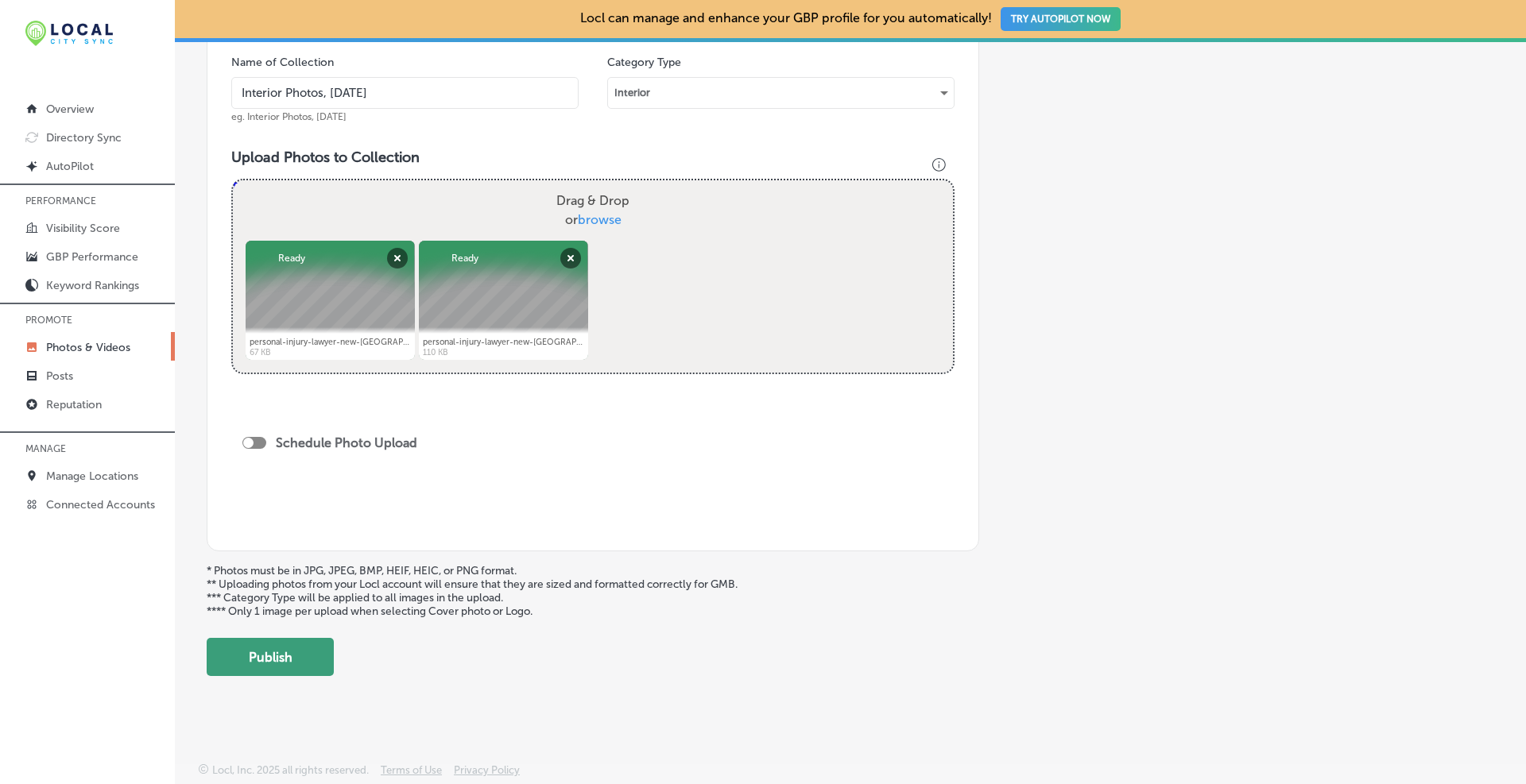
click at [271, 666] on button "Publish" at bounding box center [271, 657] width 127 height 38
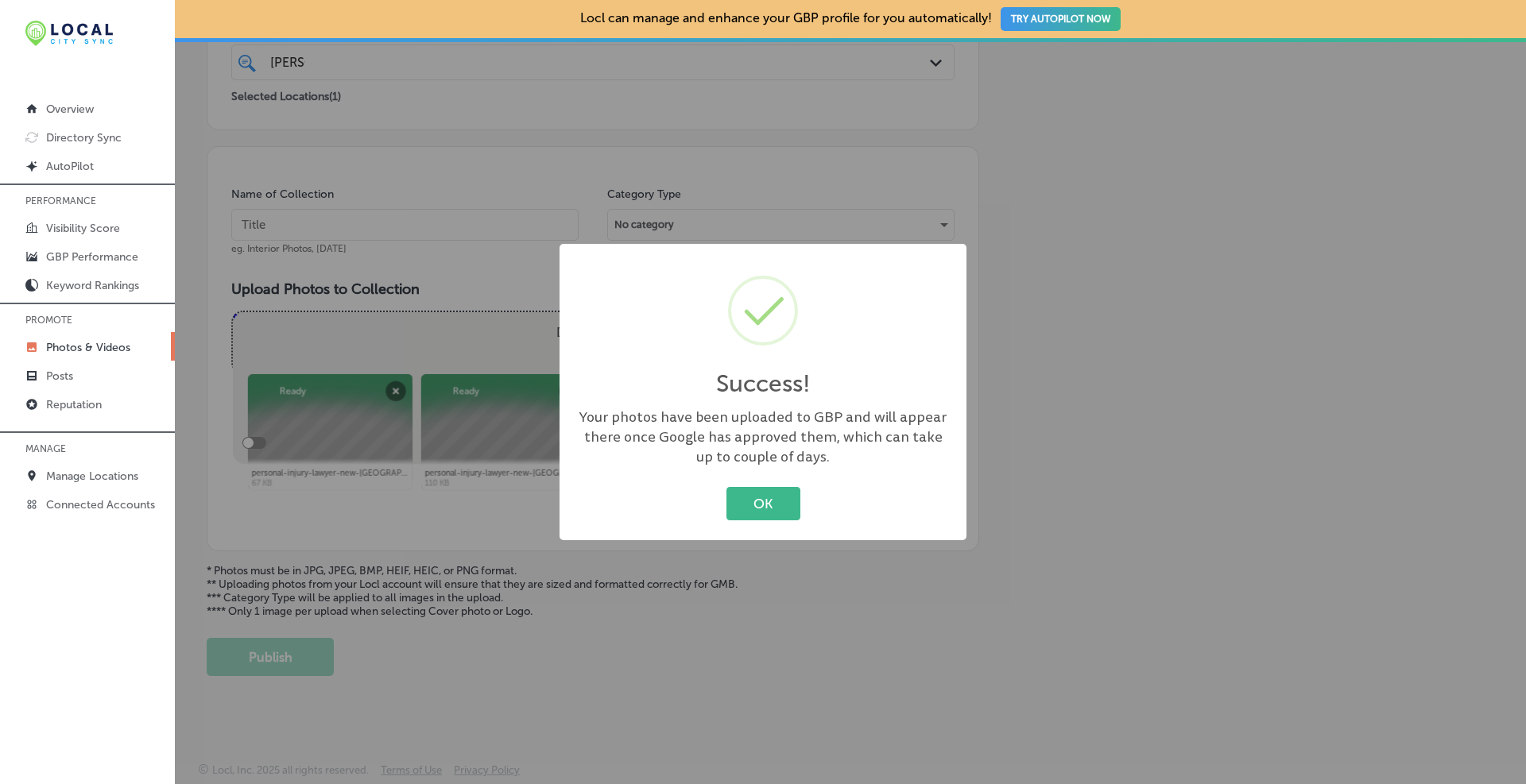
scroll to position [348, 0]
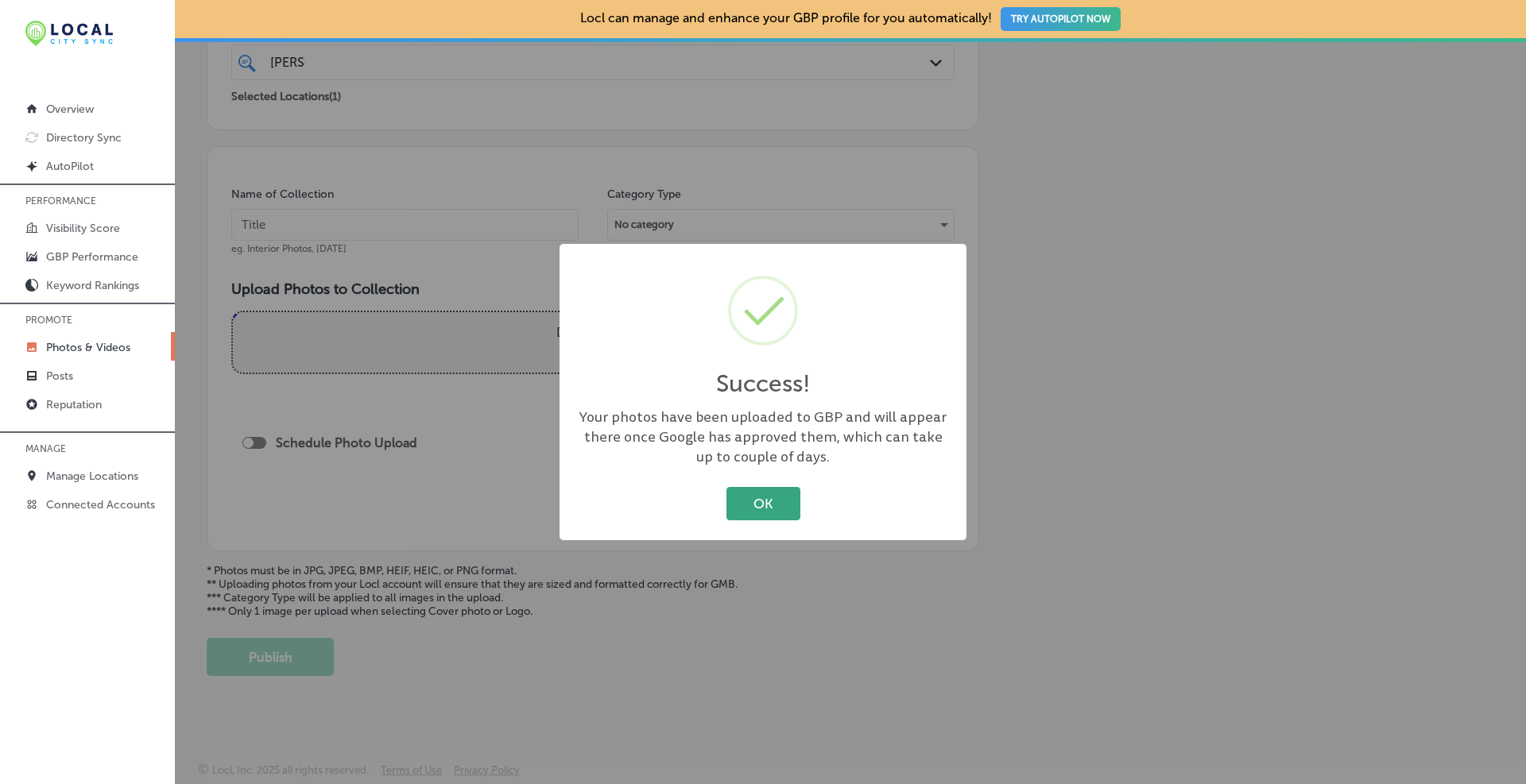
click at [787, 490] on button "OK" at bounding box center [763, 503] width 74 height 32
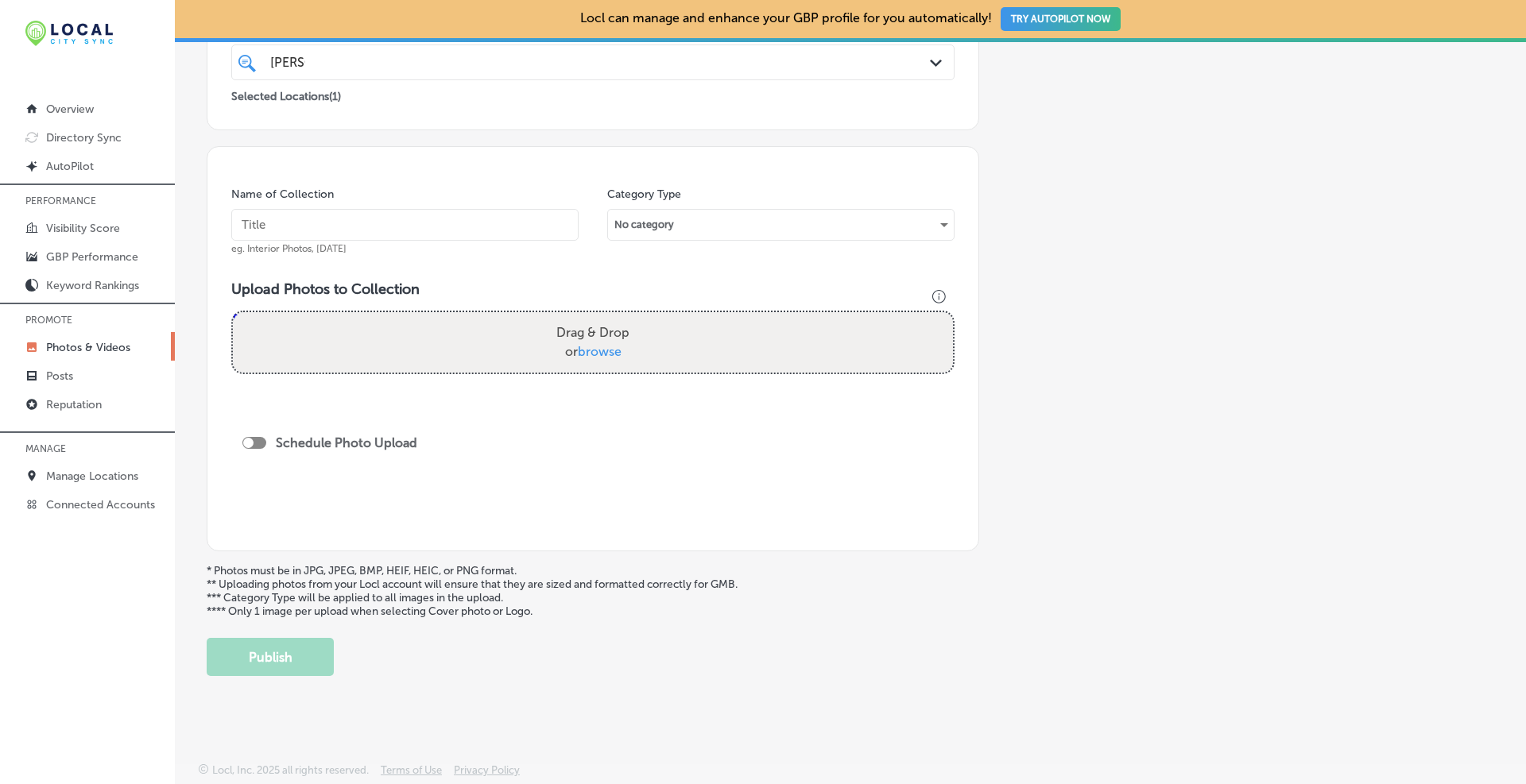
scroll to position [84, 0]
